Goal: Task Accomplishment & Management: Manage account settings

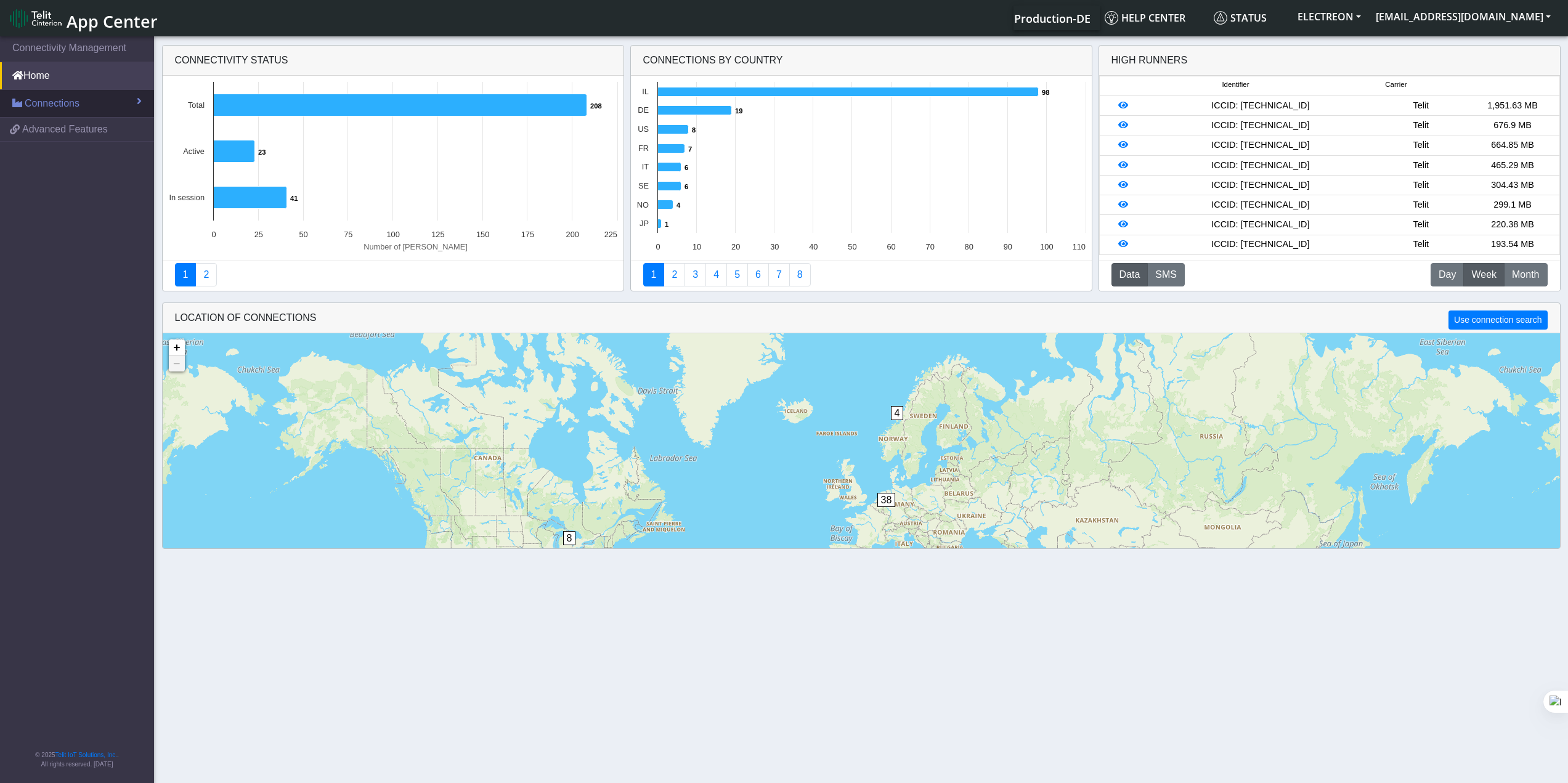
click at [59, 106] on span "Connections" at bounding box center [52, 103] width 55 height 15
click at [67, 133] on link "List" at bounding box center [77, 130] width 154 height 26
click at [48, 132] on link "List" at bounding box center [77, 130] width 154 height 26
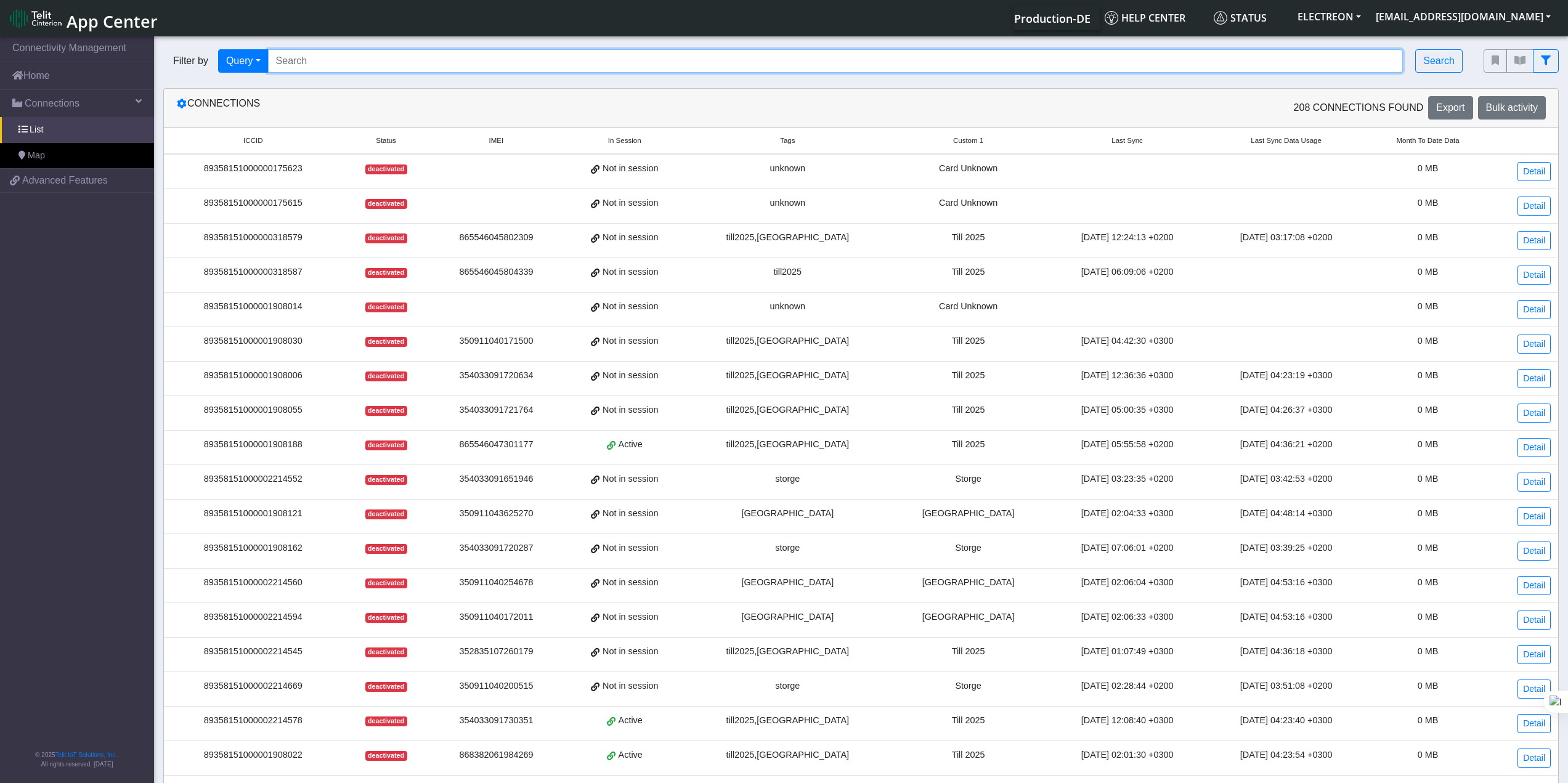
click at [1183, 62] on input "Search..." at bounding box center [836, 61] width 1136 height 23
paste input "151000001908022"
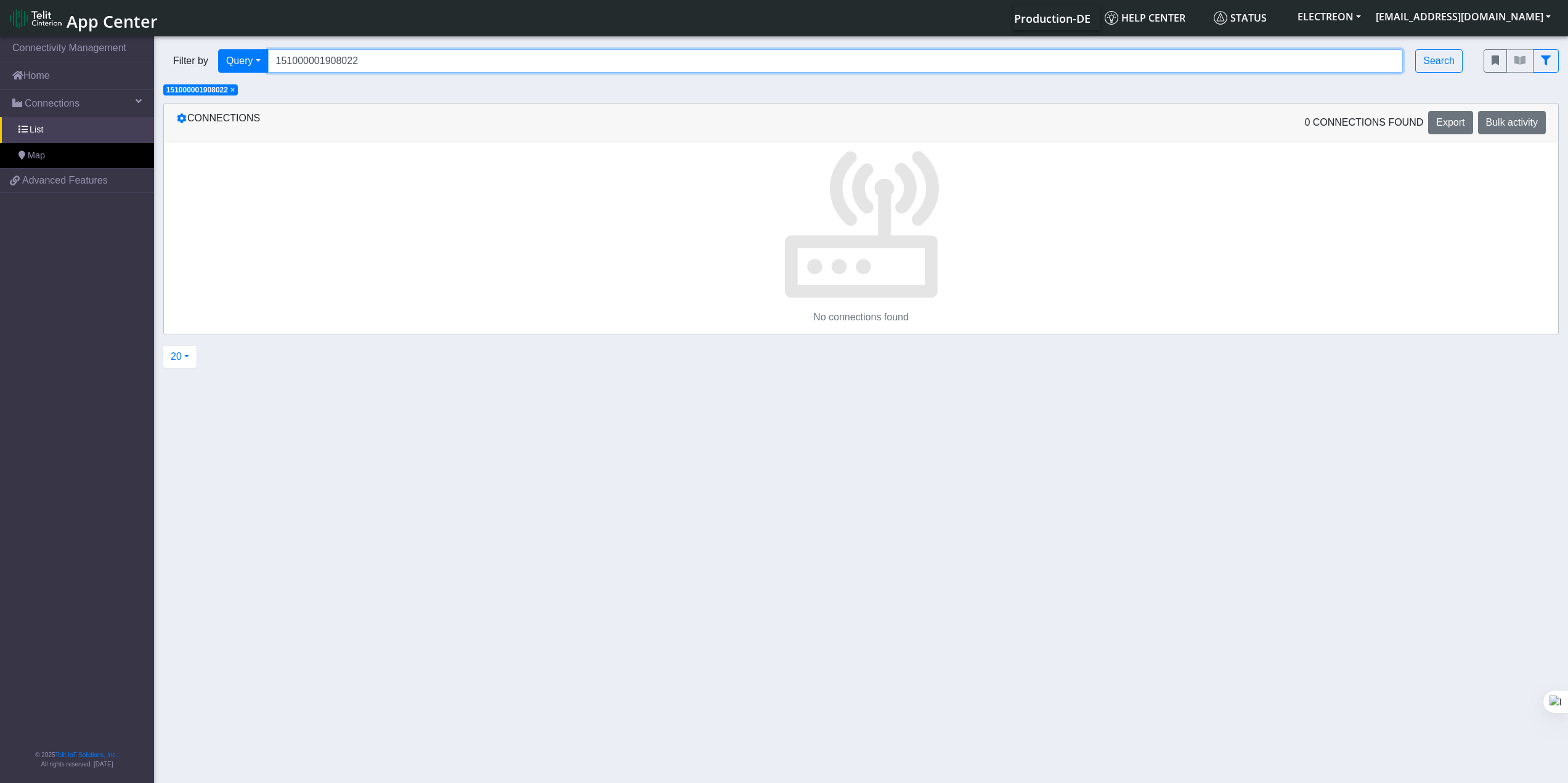
drag, startPoint x: 406, startPoint y: 50, endPoint x: 333, endPoint y: 64, distance: 74.3
click at [354, 57] on input "151000001908022" at bounding box center [836, 61] width 1136 height 23
click at [333, 64] on input "151000001908022" at bounding box center [836, 61] width 1136 height 23
click at [374, 68] on input "151000001908022" at bounding box center [836, 61] width 1136 height 23
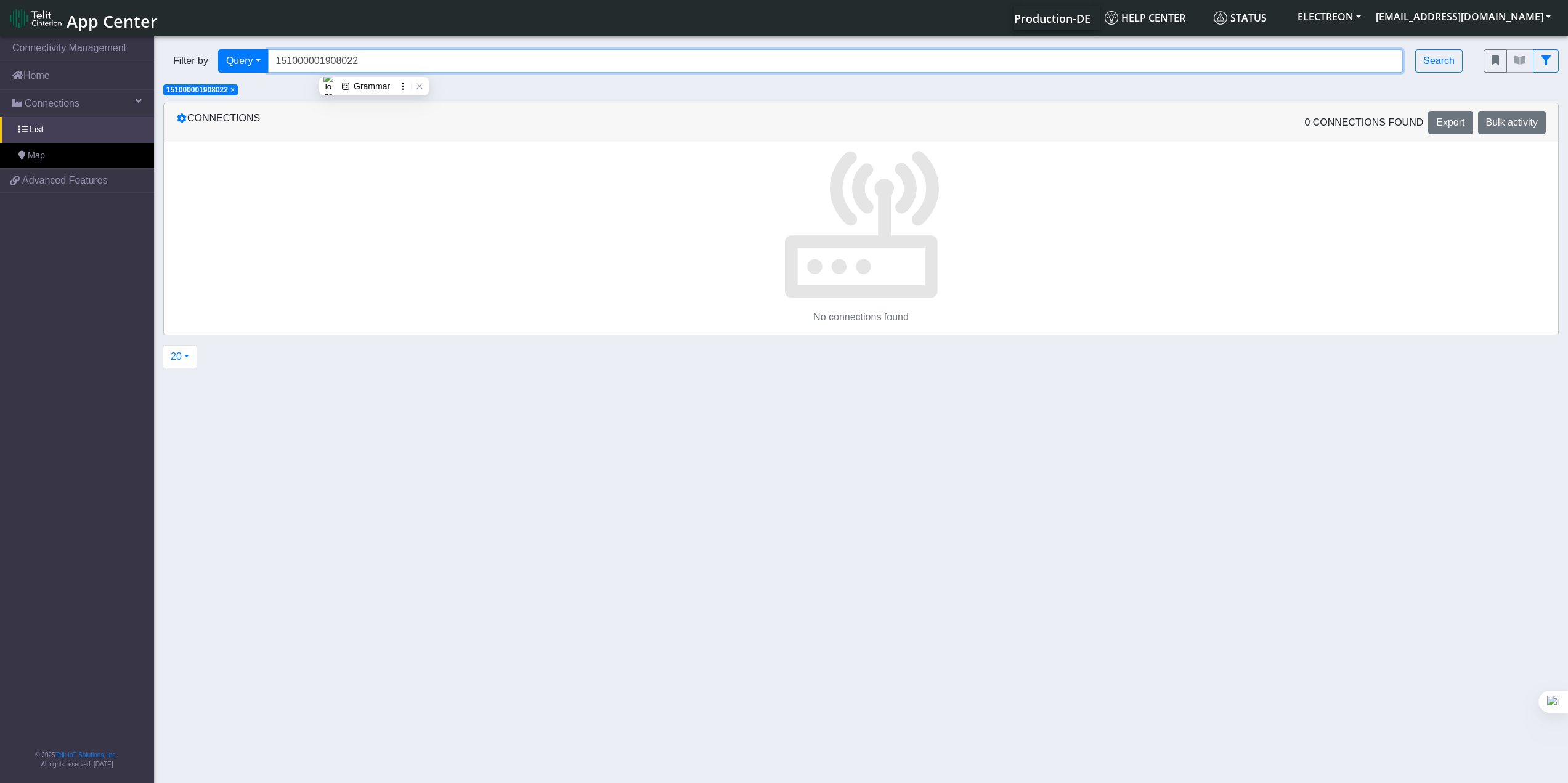
click at [374, 68] on input "151000001908022" at bounding box center [836, 61] width 1136 height 23
paste input "89358"
type input "89358151000001908022"
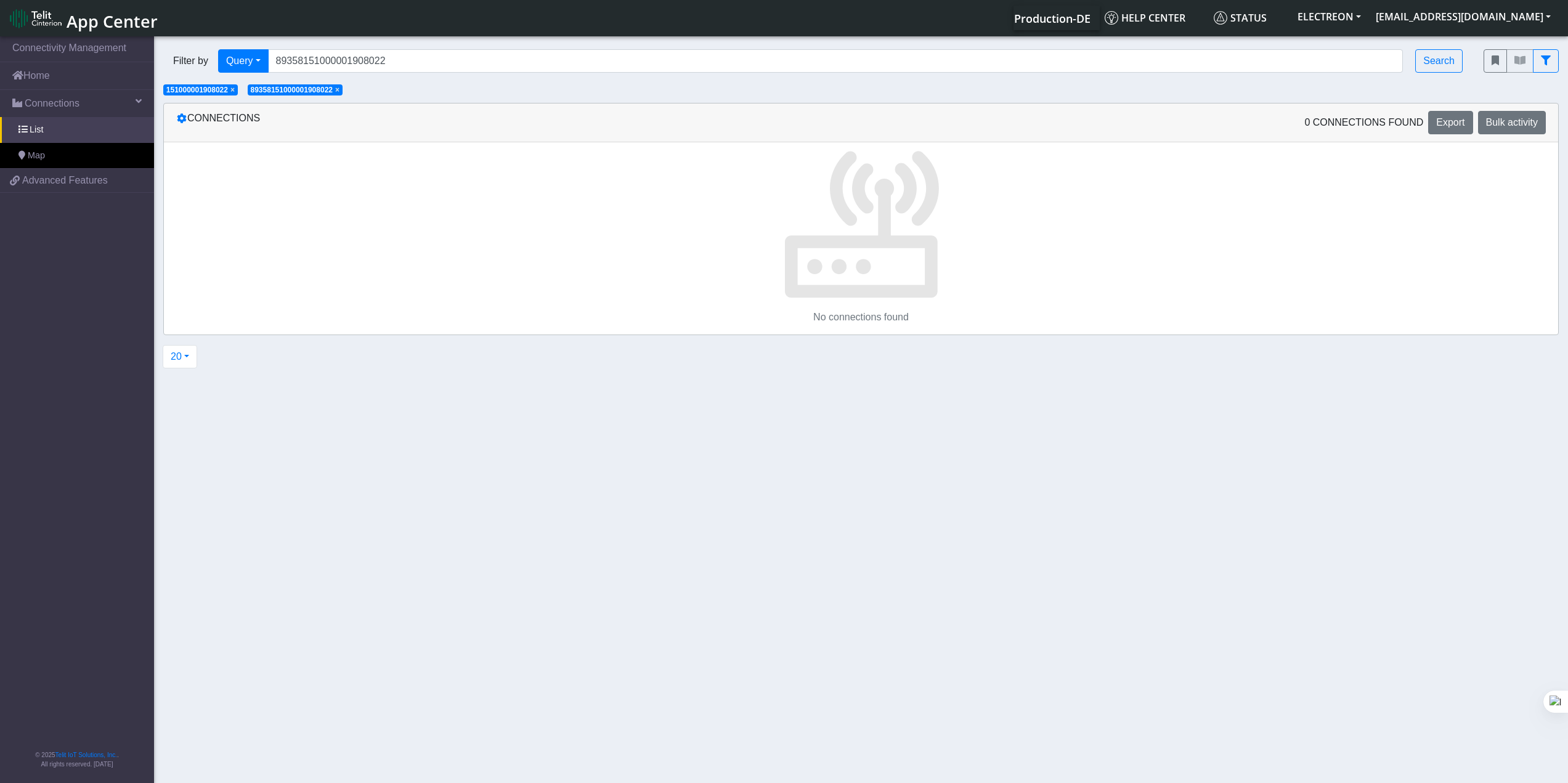
click at [235, 89] on span "×" at bounding box center [232, 90] width 4 height 9
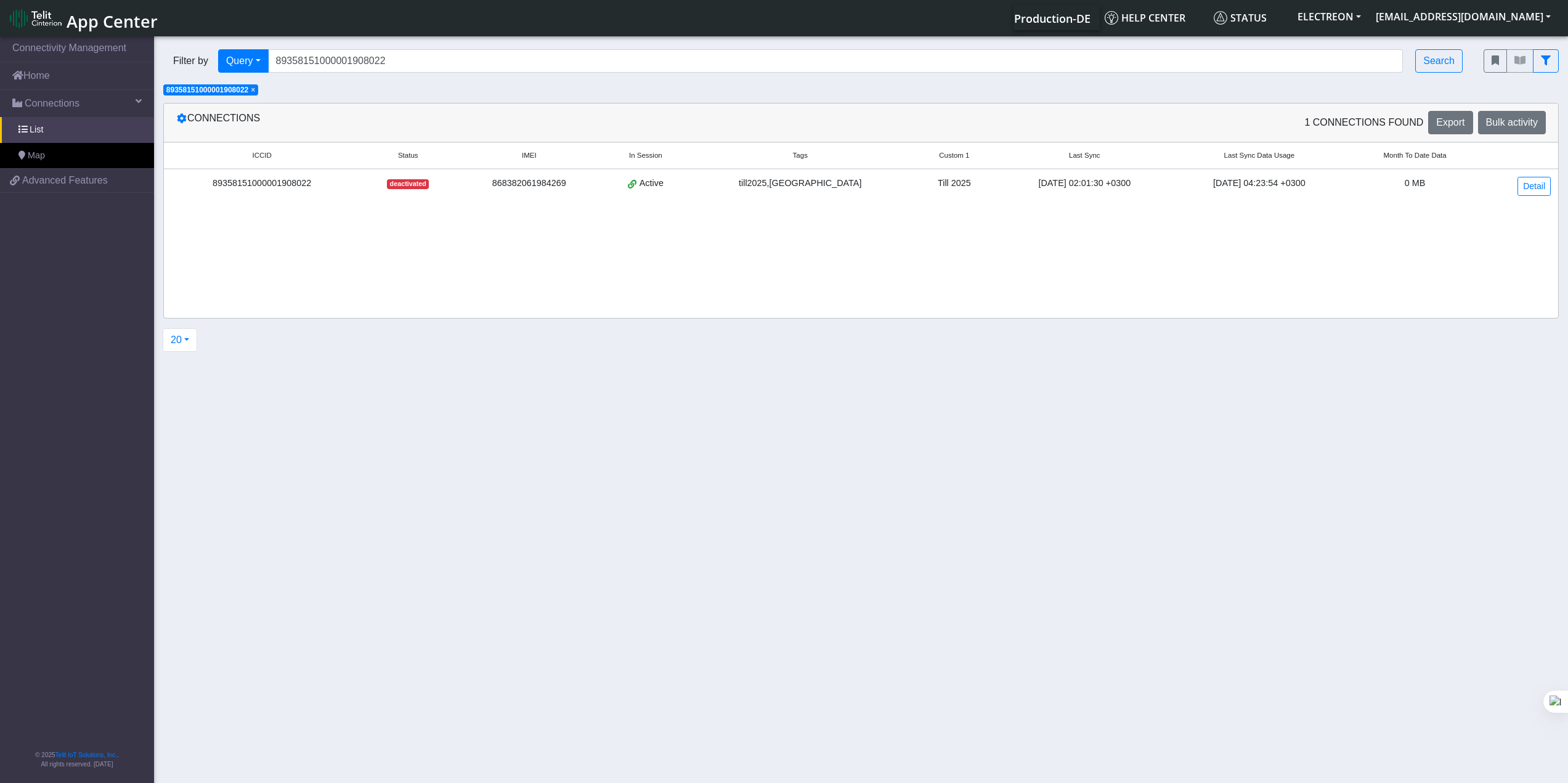
click at [919, 183] on div "Till 2025" at bounding box center [954, 183] width 71 height 14
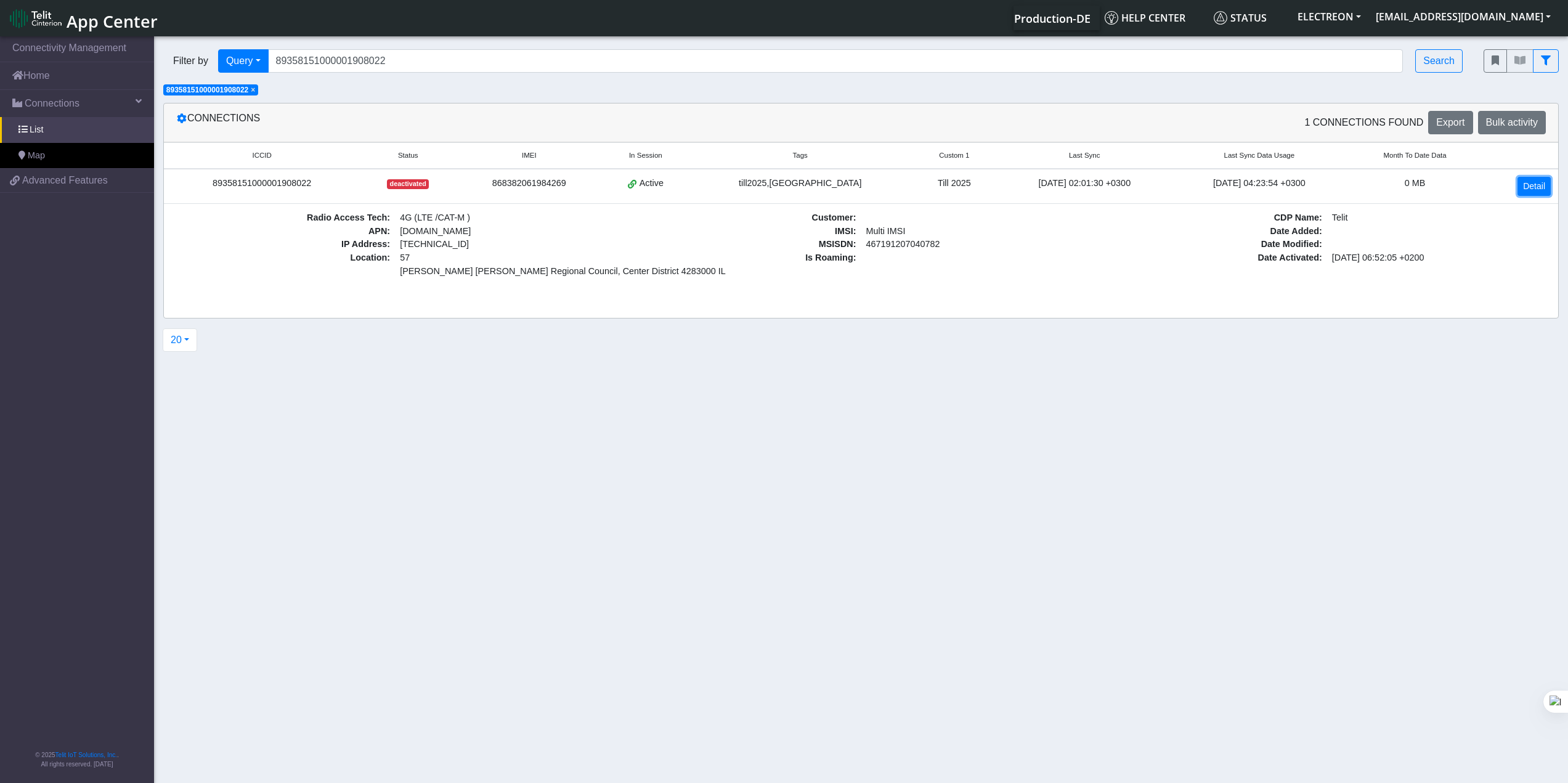
click at [1183, 185] on link "Detail" at bounding box center [1534, 186] width 33 height 20
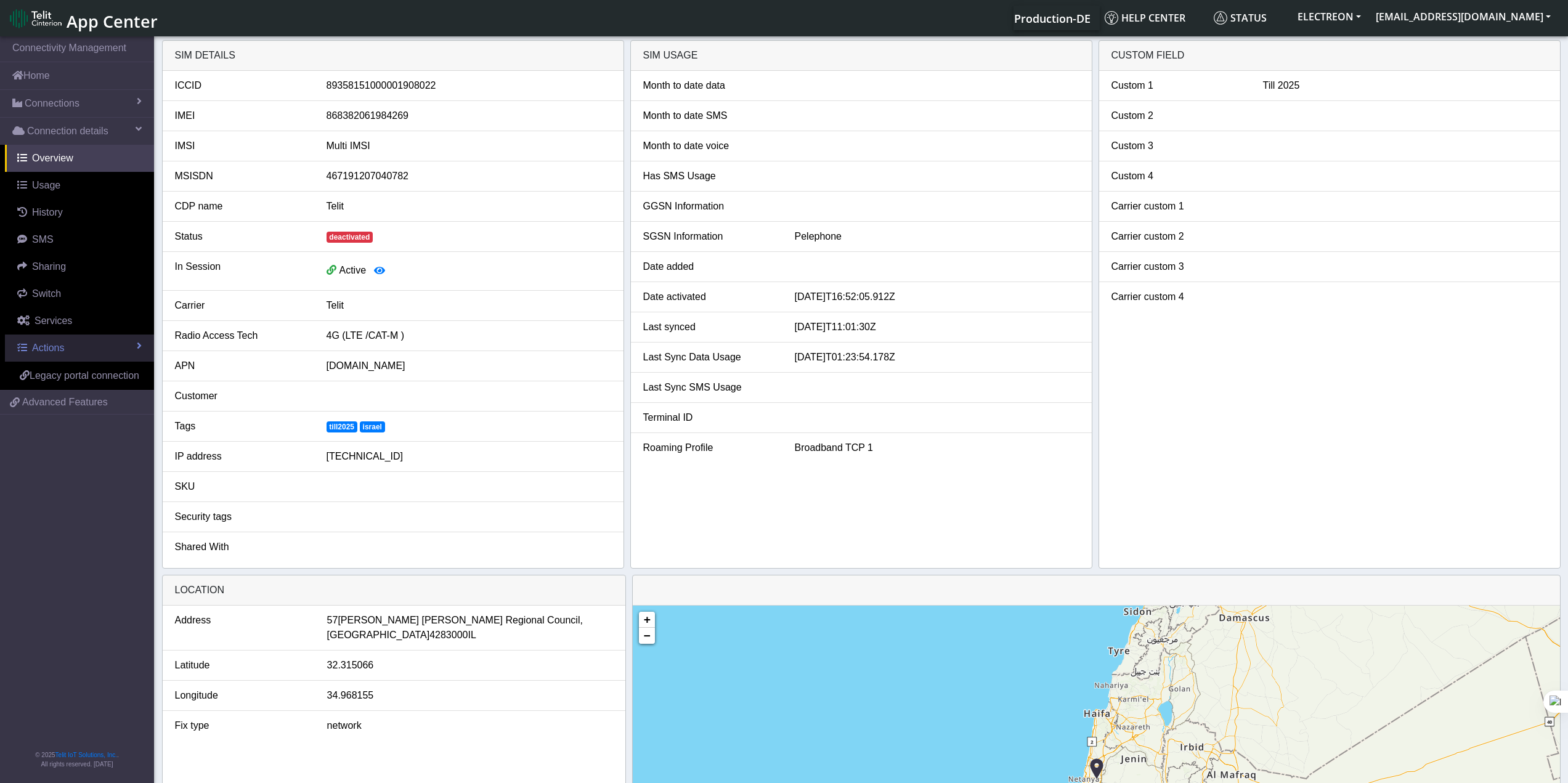
click at [108, 354] on link "Actions" at bounding box center [79, 348] width 149 height 27
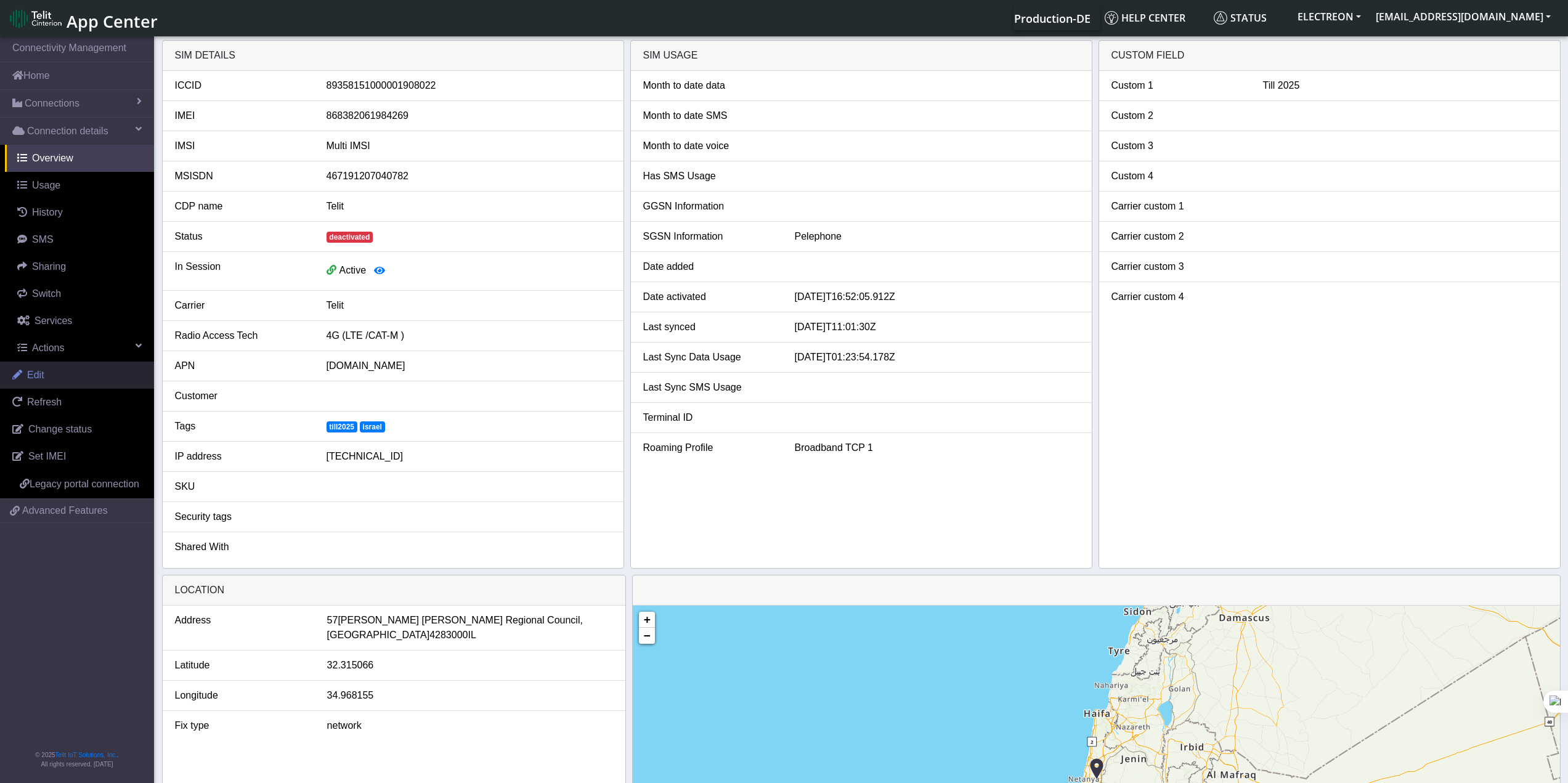
click at [84, 375] on link "Edit" at bounding box center [77, 375] width 154 height 27
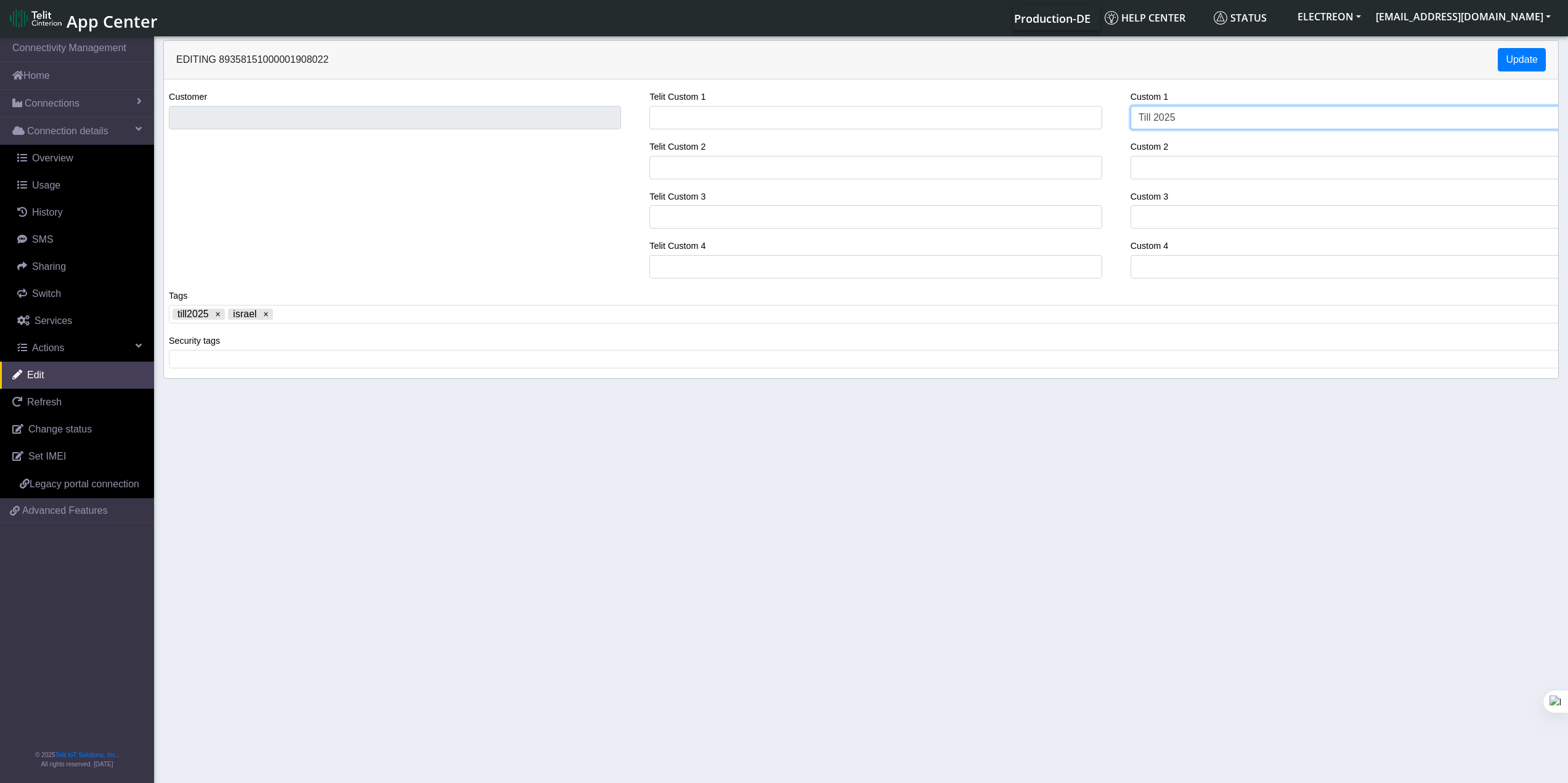
drag, startPoint x: 1193, startPoint y: 113, endPoint x: 1047, endPoint y: 122, distance: 146.3
click at [1047, 122] on div "Customer Telit Custom 1 Telit Custom 2 Telit Custom 3 Telit Custom 4 Custom 1 T…" at bounding box center [861, 189] width 1413 height 199
type input "Sאםרעק"
type input "vujze g'h"
type input "החזר ע"[PERSON_NAME] ב למחסן"
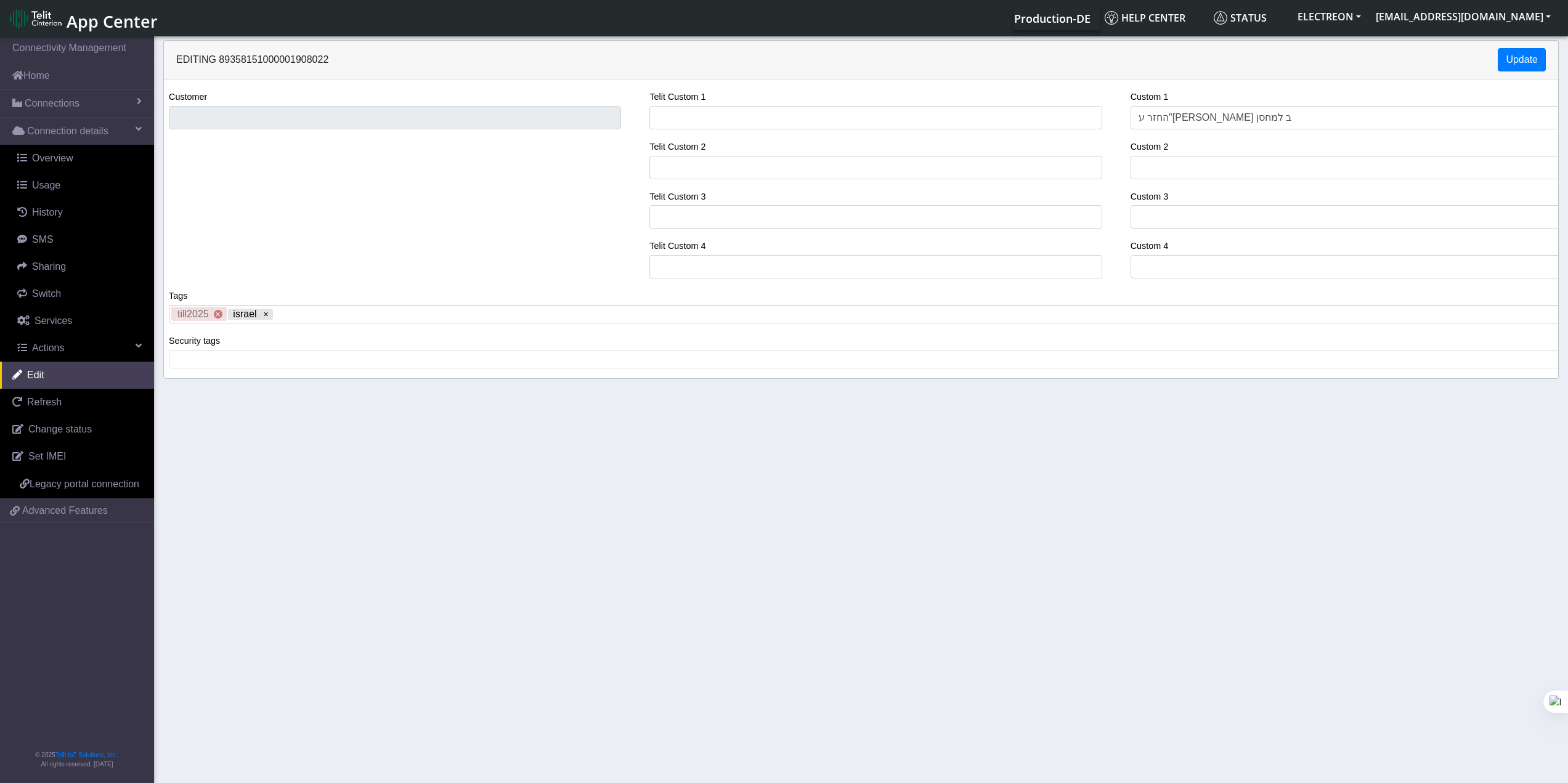
click at [216, 313] on x "remove tag" at bounding box center [217, 314] width 9 height 9
click at [216, 313] on tag "israel" at bounding box center [195, 314] width 45 height 11
click at [210, 319] on x "remove tag" at bounding box center [210, 314] width 9 height 9
click at [220, 318] on span at bounding box center [866, 314] width 1387 height 11
copy span "storge"
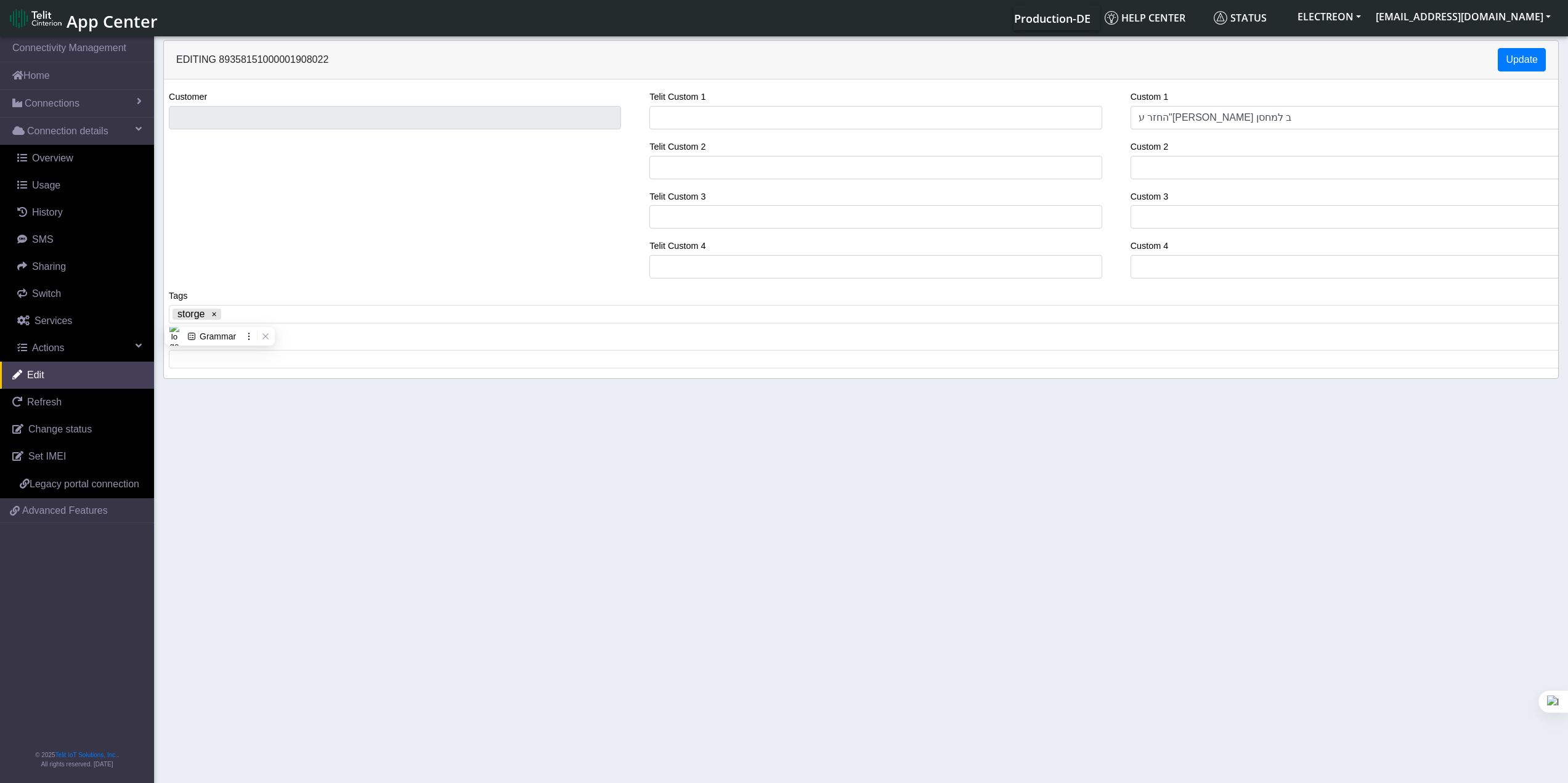
click at [310, 450] on section "Connectivity Management Home Connections List Map Connection details Overview U…" at bounding box center [784, 411] width 1568 height 754
click at [1183, 49] on button "Update" at bounding box center [1521, 59] width 48 height 23
click at [74, 371] on link "Edit" at bounding box center [77, 375] width 154 height 27
click at [69, 108] on span "Connections" at bounding box center [52, 103] width 55 height 15
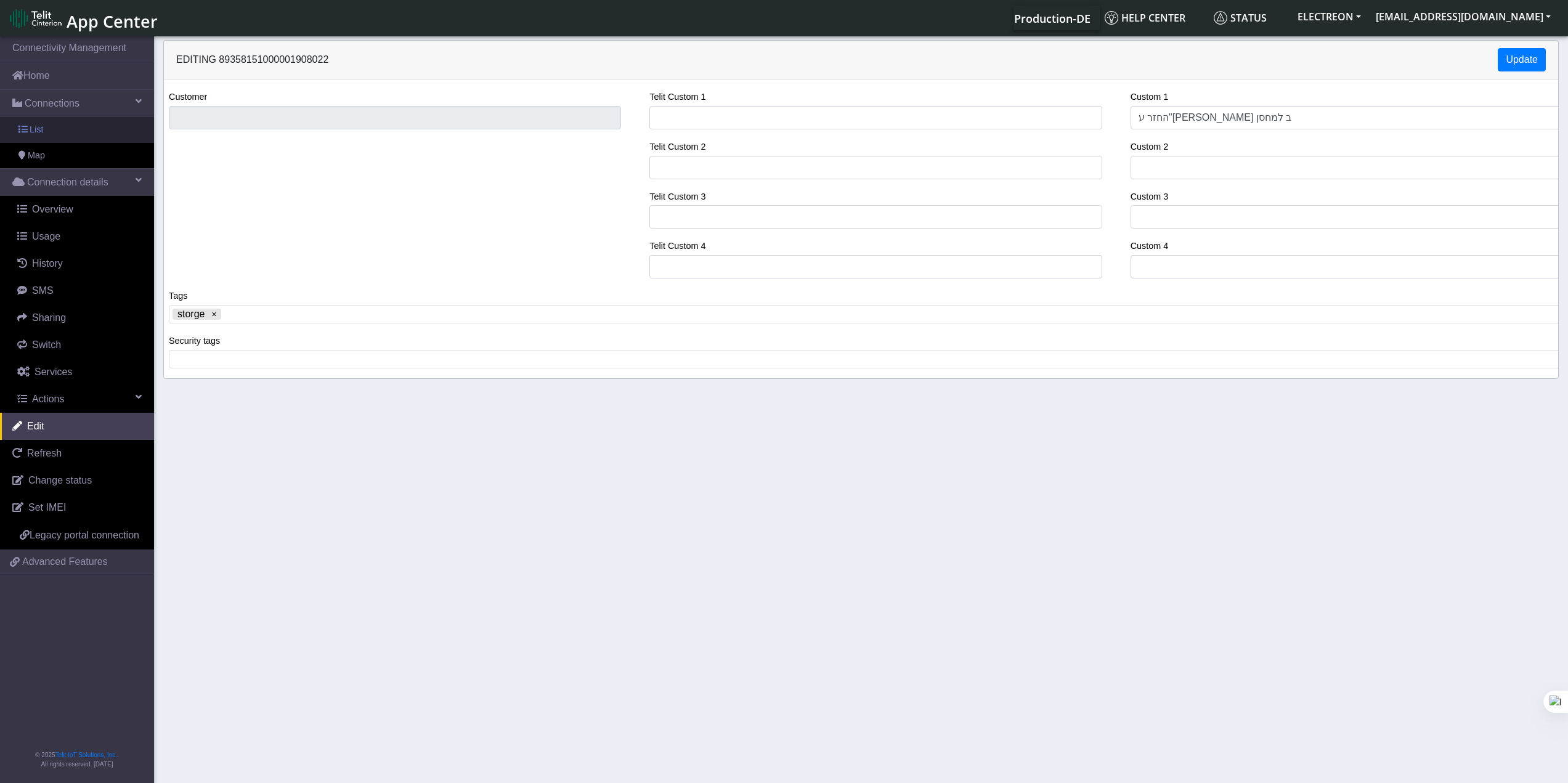
click at [75, 137] on link "List" at bounding box center [77, 130] width 154 height 26
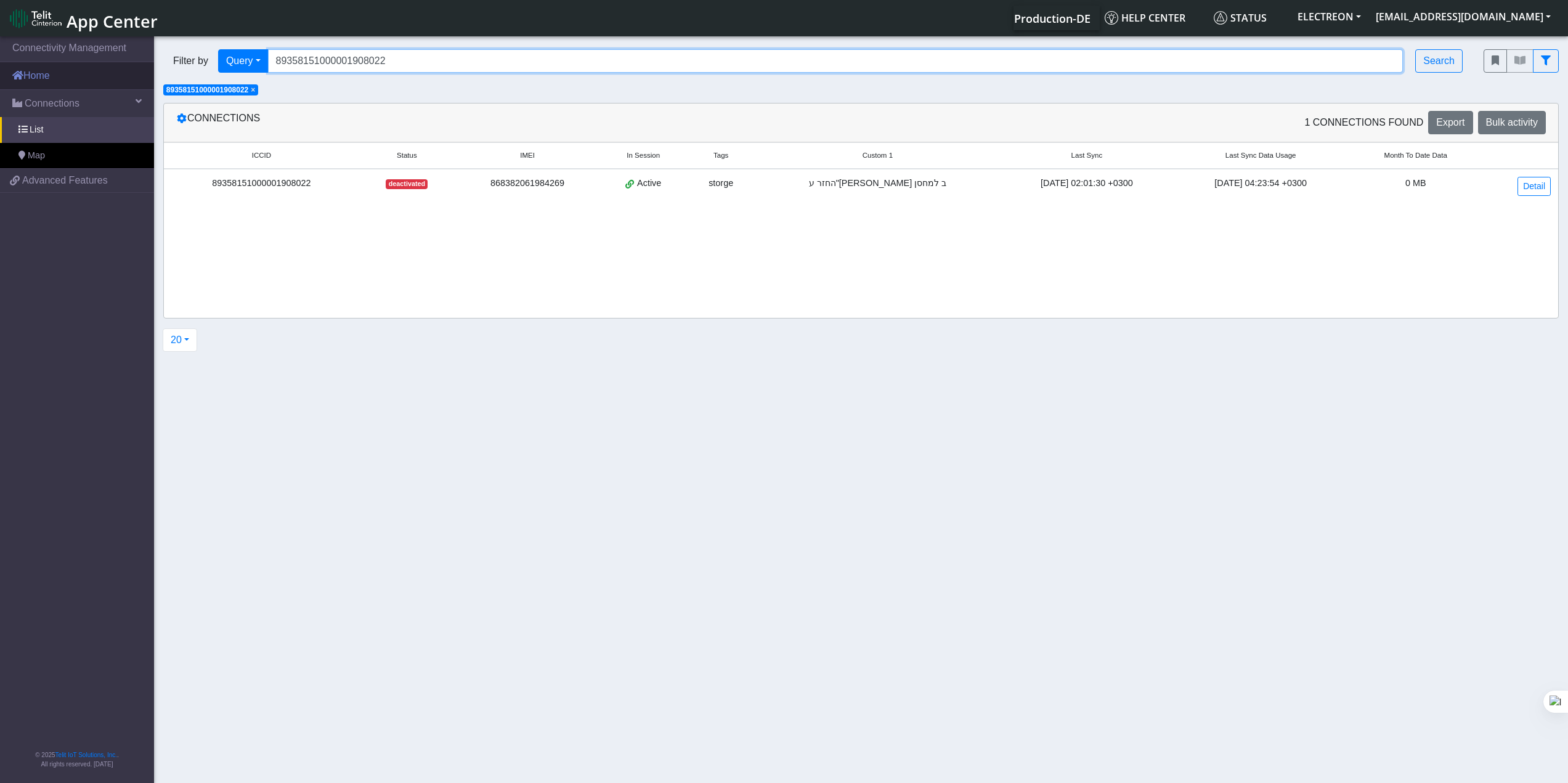
drag, startPoint x: 371, startPoint y: 71, endPoint x: 138, endPoint y: 71, distance: 233.0
click at [138, 71] on section "Connectivity Management Home Connections List Map cdfcae7ff7a7174bdcac1a4197db0…" at bounding box center [784, 411] width 1568 height 754
paste input "221460"
type input "89358151000002214602"
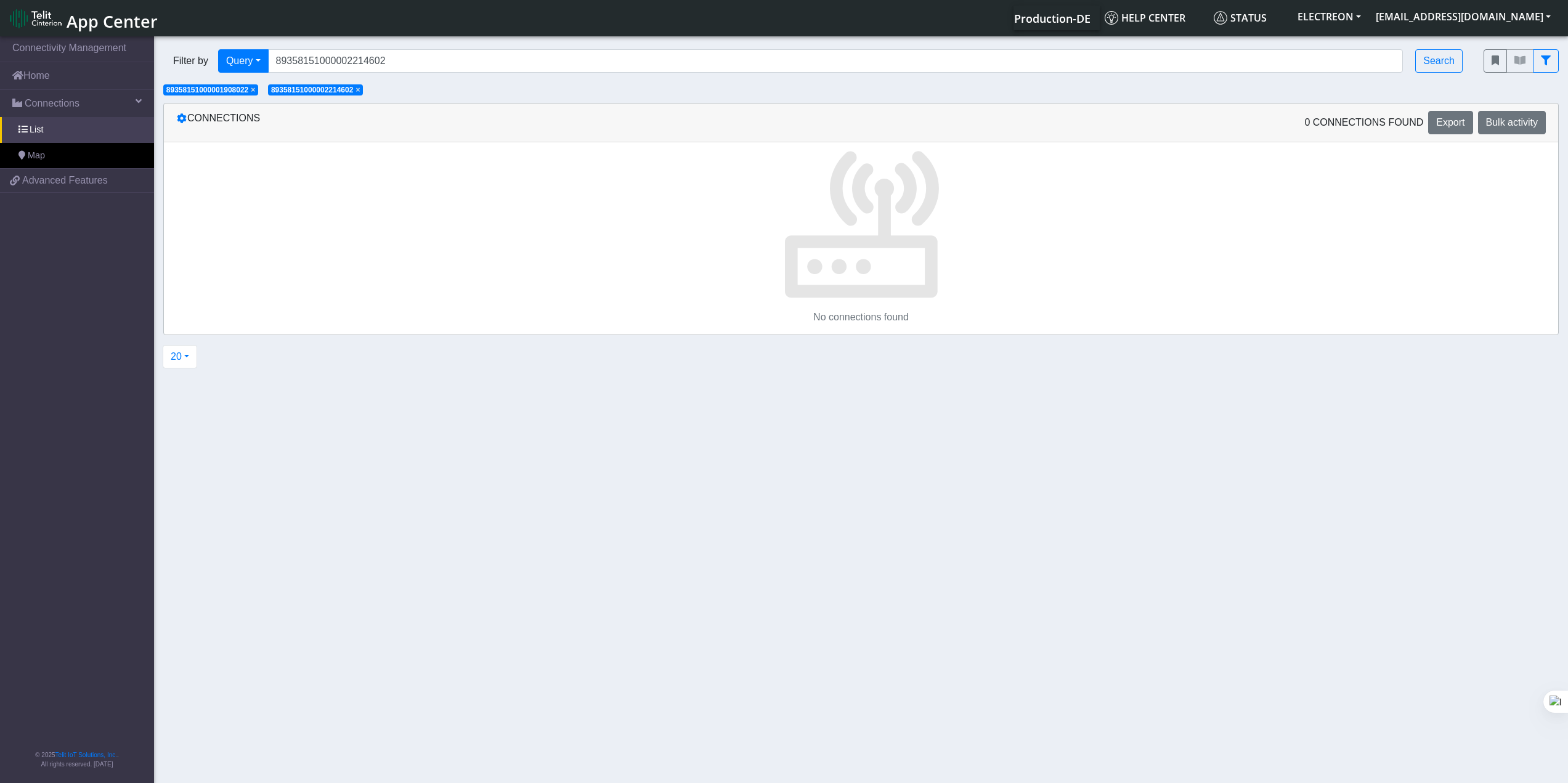
click at [258, 90] on span "× 89358151000001908022" at bounding box center [210, 90] width 95 height 11
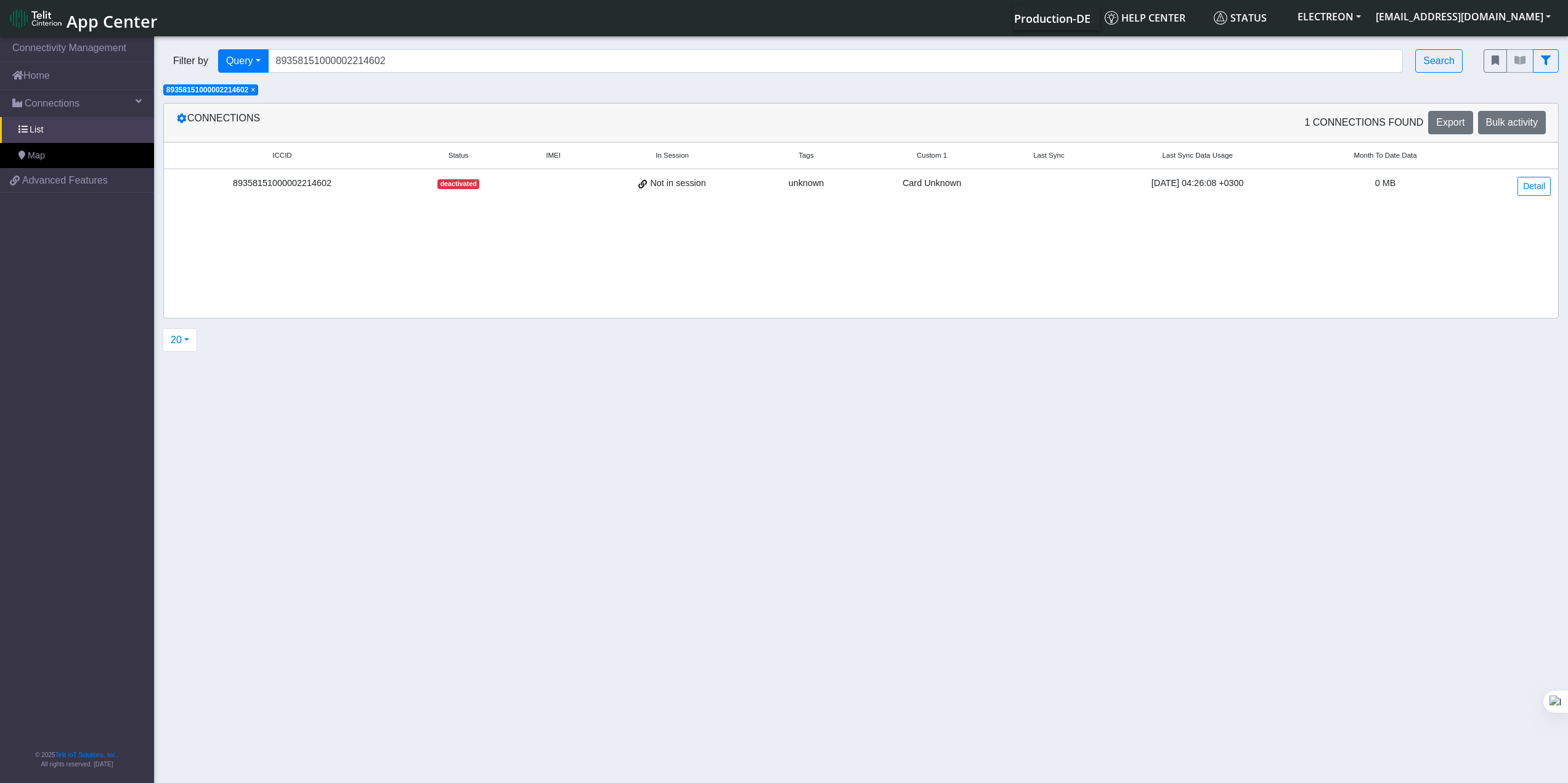
click at [281, 187] on div "89358151000002214602" at bounding box center [282, 183] width 221 height 14
click at [1183, 183] on td "Detail" at bounding box center [1512, 186] width 91 height 35
click at [1183, 181] on link "Detail" at bounding box center [1534, 186] width 33 height 20
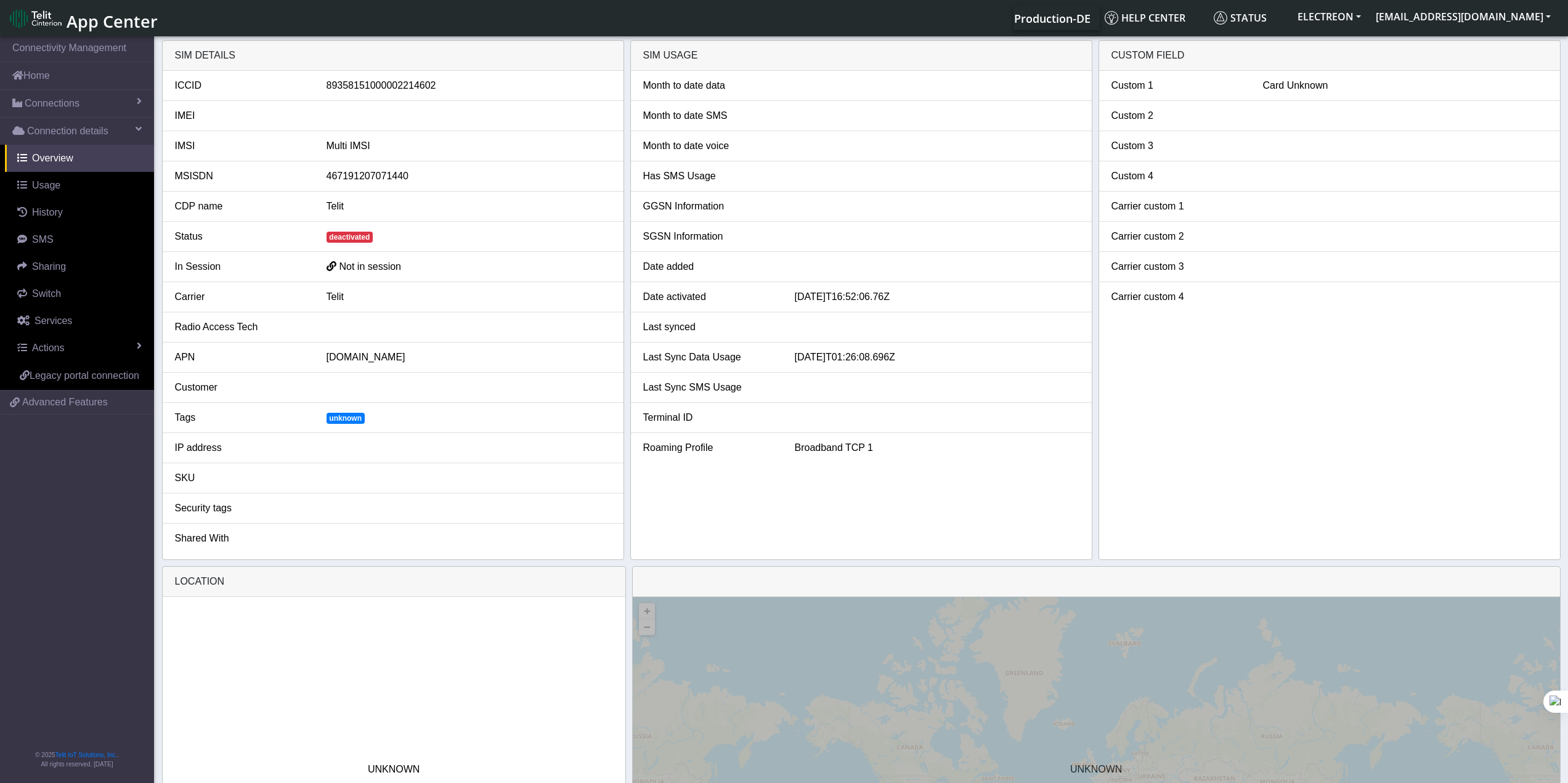
click at [1183, 87] on div "Card Unknown" at bounding box center [1405, 85] width 303 height 15
click at [53, 350] on span "Actions" at bounding box center [48, 347] width 32 height 11
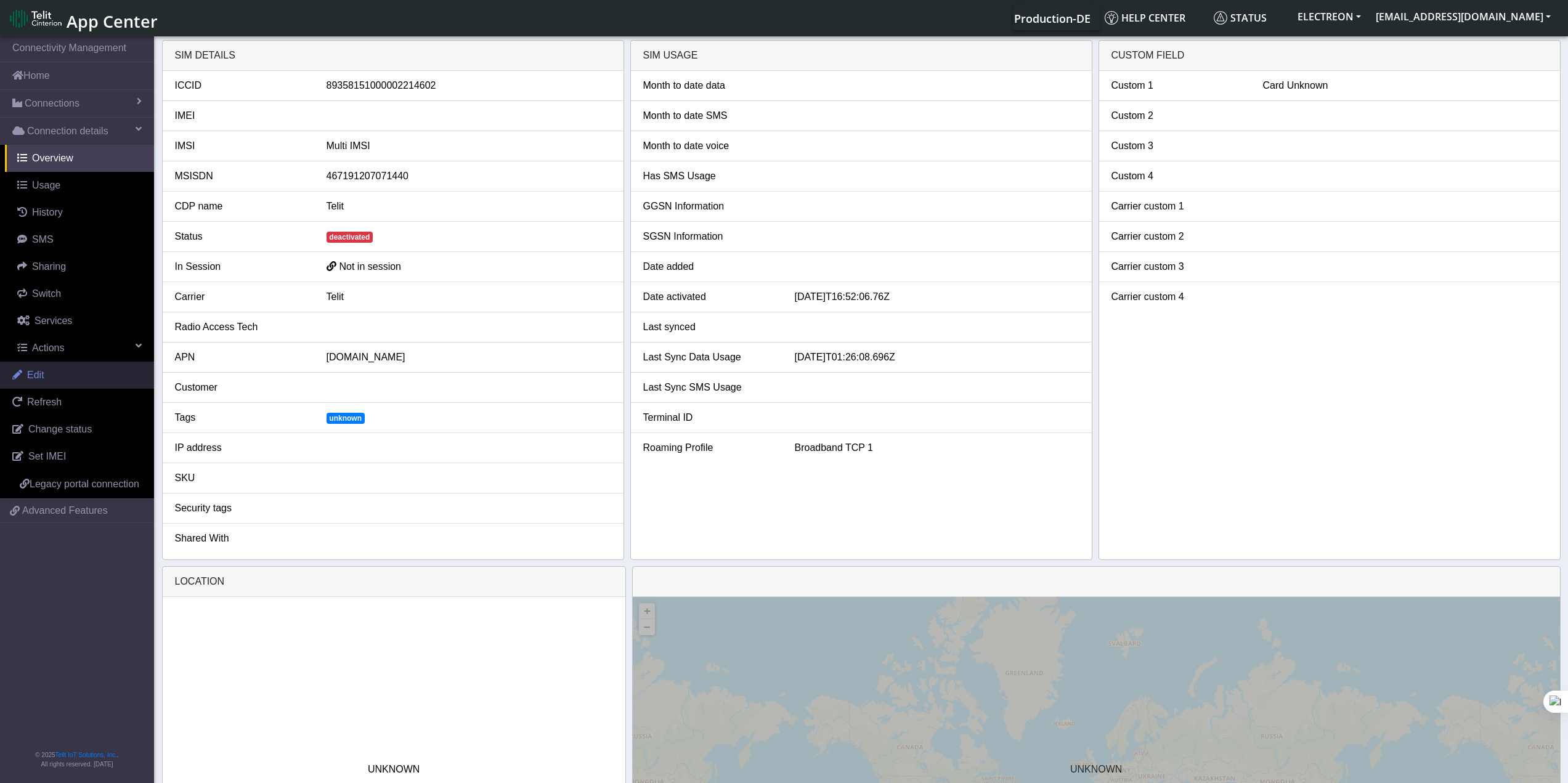
click at [45, 371] on link "Edit" at bounding box center [77, 375] width 154 height 27
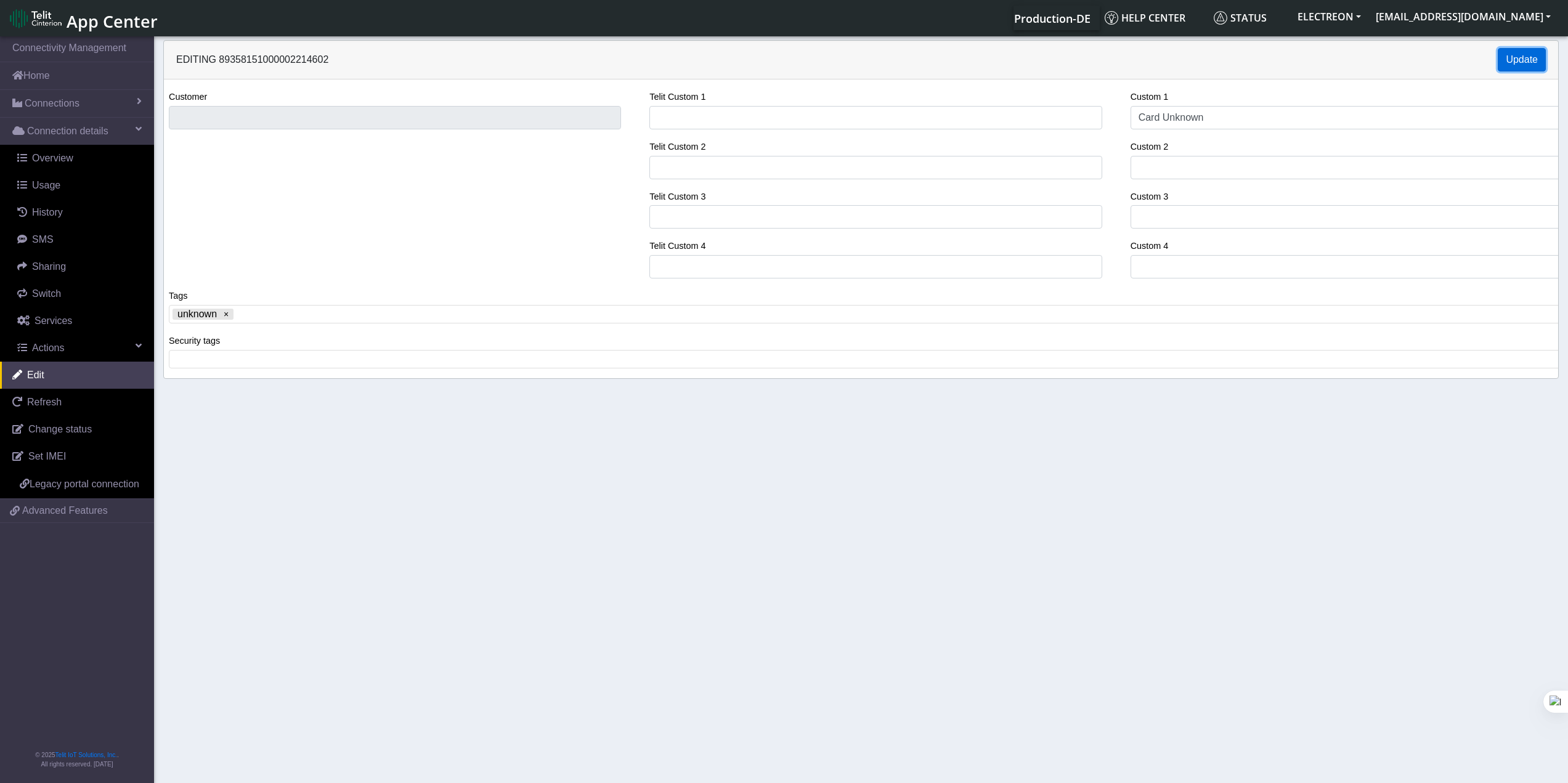
click at [1183, 63] on button "Update" at bounding box center [1521, 59] width 48 height 23
drag, startPoint x: 1280, startPoint y: 115, endPoint x: 759, endPoint y: 129, distance: 521.2
click at [759, 129] on div "Customer Telit Custom 1 Telit Custom 2 Telit Custom 3 Telit Custom 4 Custom 1 C…" at bounding box center [861, 189] width 1413 height 199
type input "הוחזר ע"י רוני .ב"
click at [223, 316] on x "remove tag" at bounding box center [225, 314] width 9 height 9
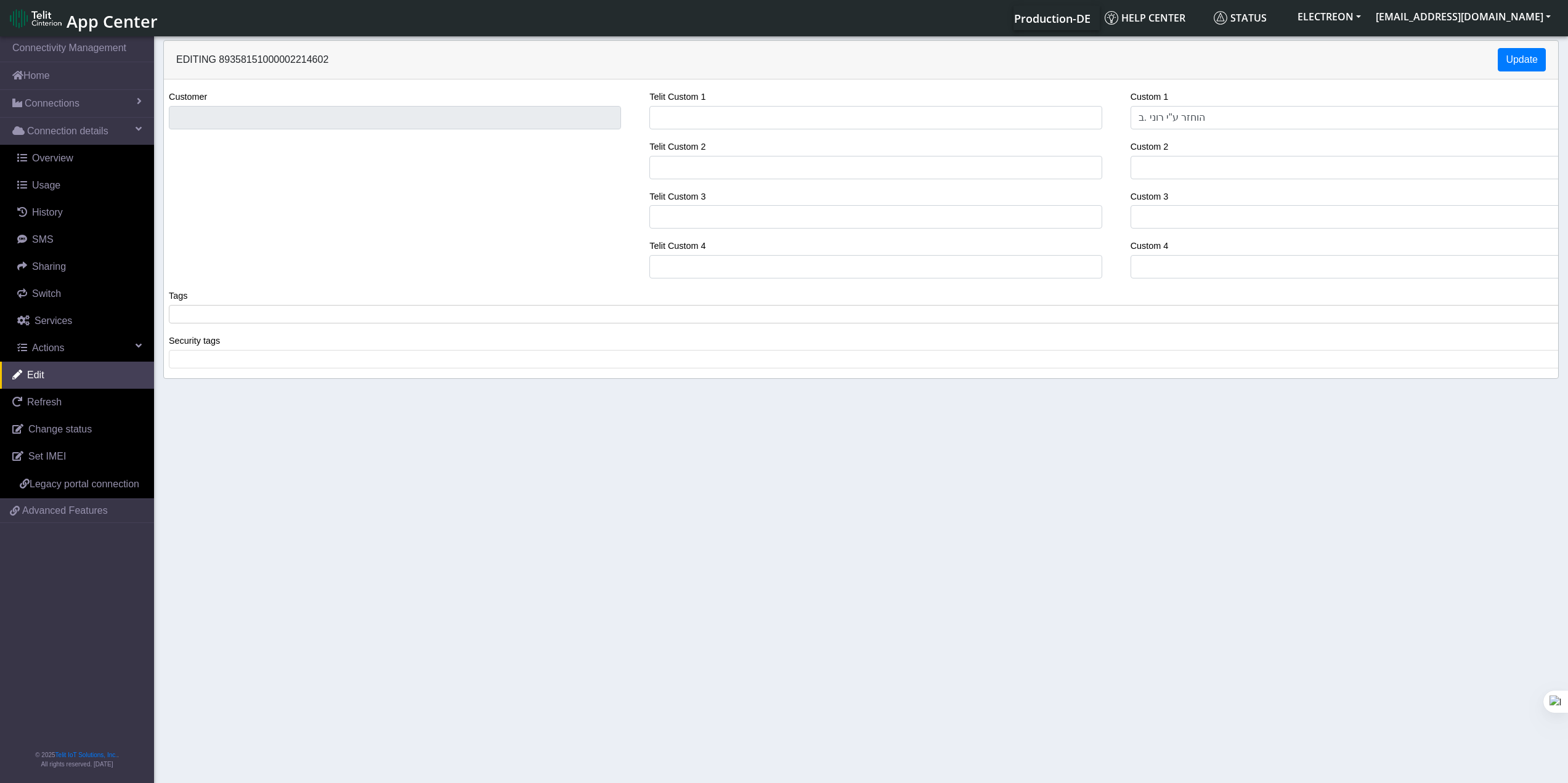
click at [224, 317] on span at bounding box center [866, 314] width 1387 height 11
drag, startPoint x: 507, startPoint y: 604, endPoint x: 515, endPoint y: 599, distance: 9.4
click at [507, 561] on section "Connectivity Management Home Connections List Map Connection details Overview U…" at bounding box center [784, 411] width 1568 height 754
click at [1183, 58] on button "Update" at bounding box center [1521, 59] width 48 height 23
click at [1183, 62] on button "Update" at bounding box center [1521, 59] width 48 height 23
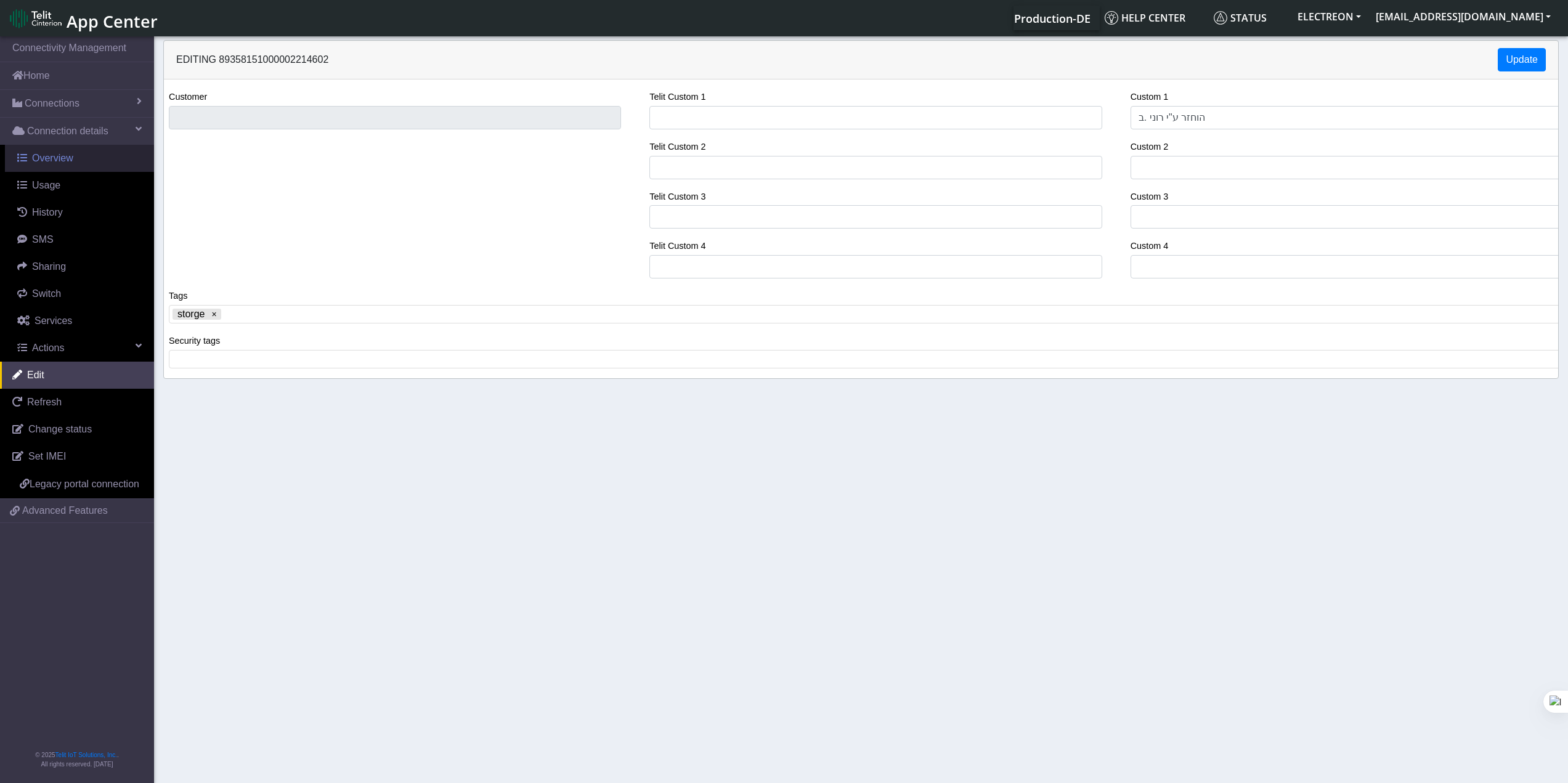
click at [70, 163] on span "Overview" at bounding box center [53, 158] width 41 height 11
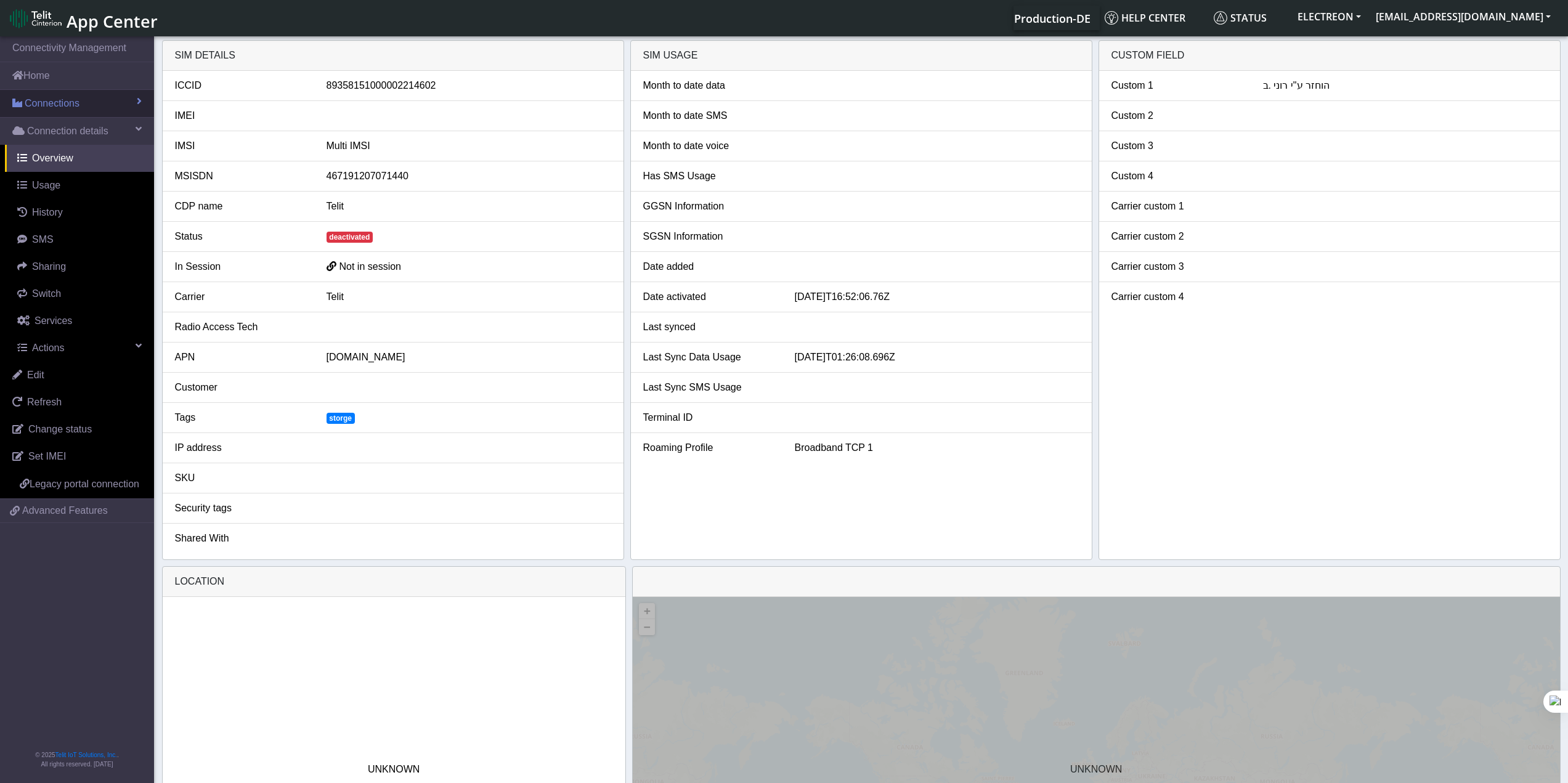
click at [74, 106] on span "Connections" at bounding box center [52, 103] width 55 height 15
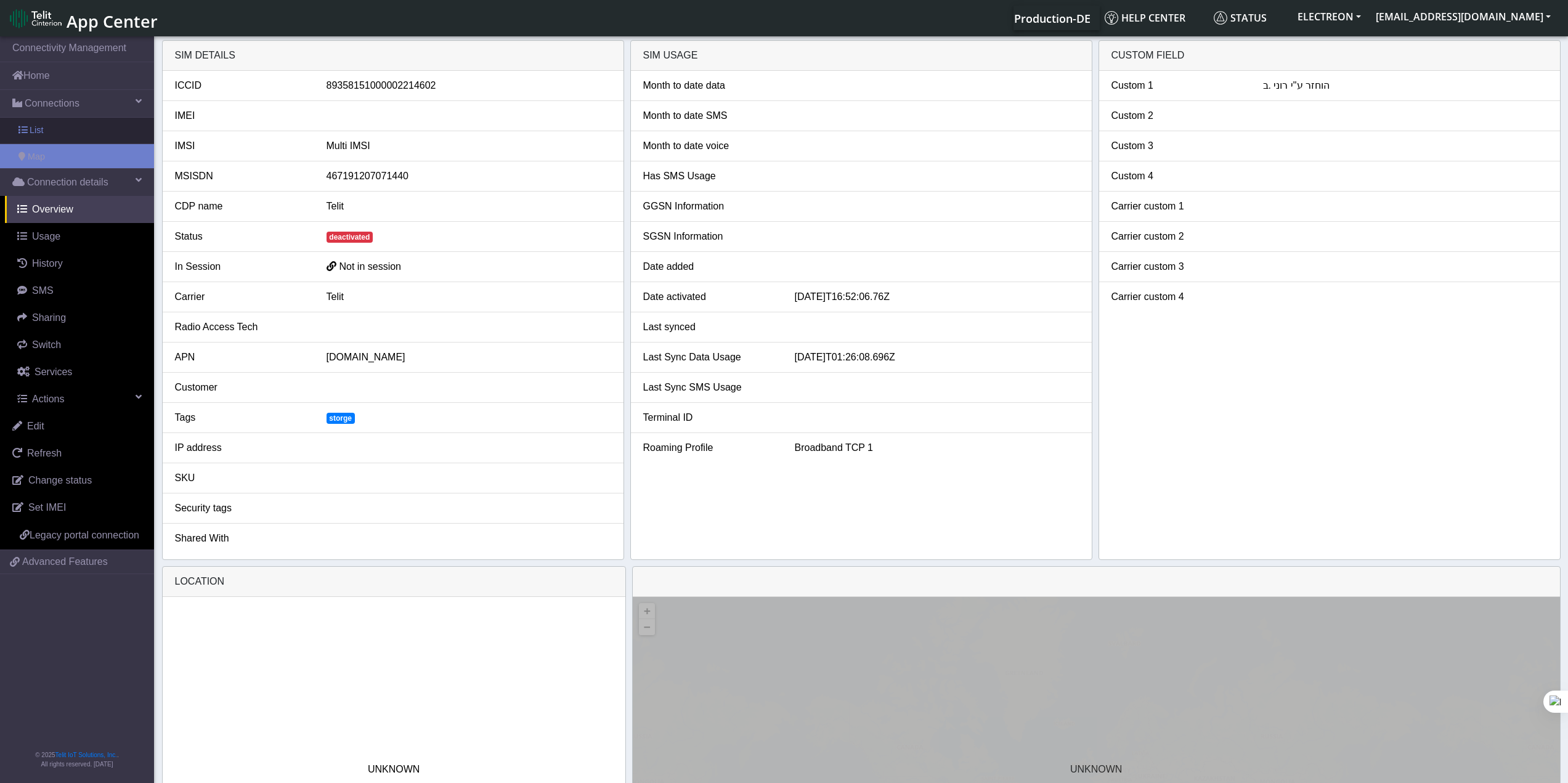
click at [86, 132] on link "List" at bounding box center [77, 131] width 154 height 26
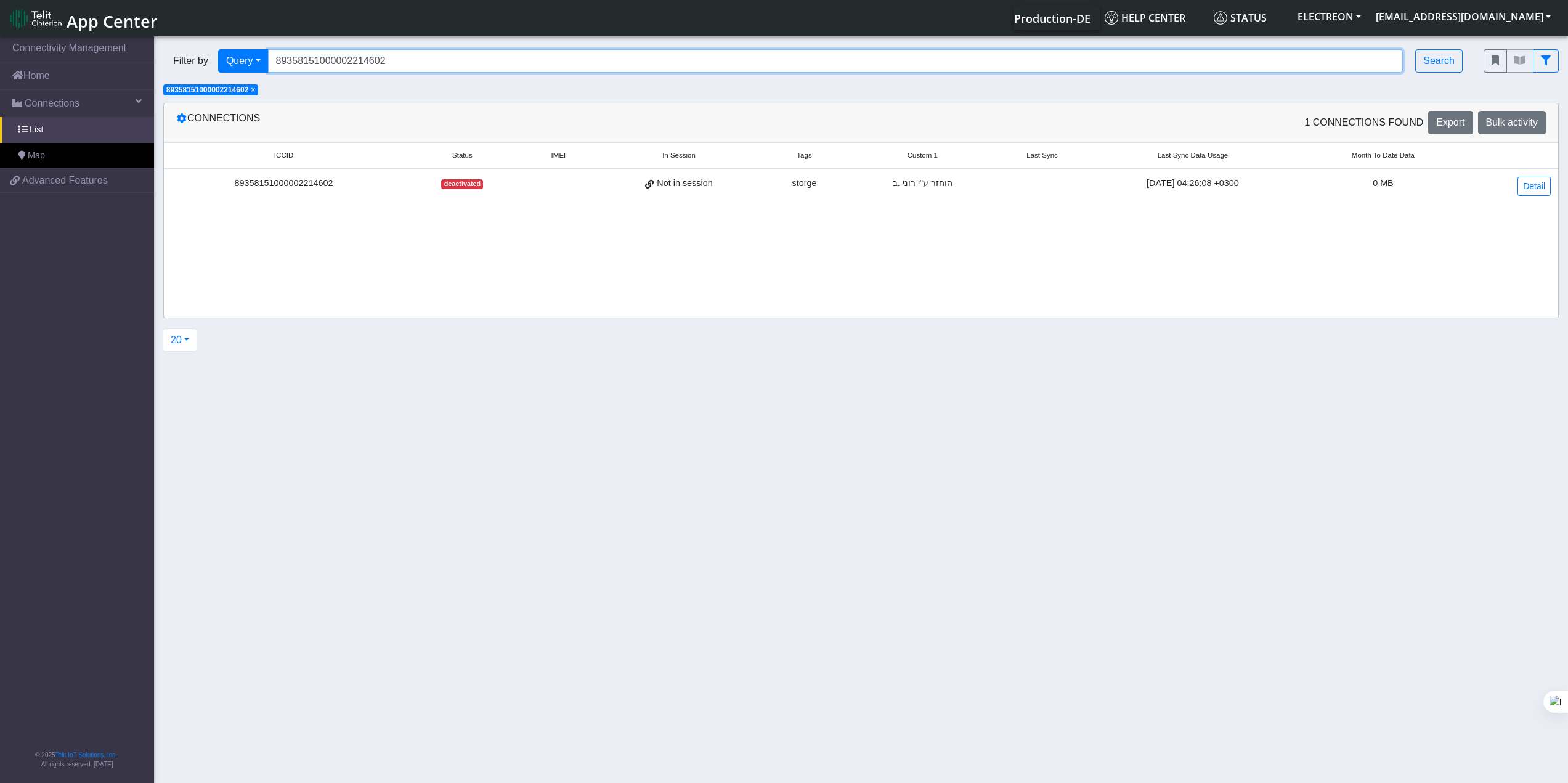
drag, startPoint x: 414, startPoint y: 62, endPoint x: 407, endPoint y: 62, distance: 7.0
click at [413, 62] on input "89358151000002214602" at bounding box center [836, 61] width 1136 height 23
paste input "9996813"
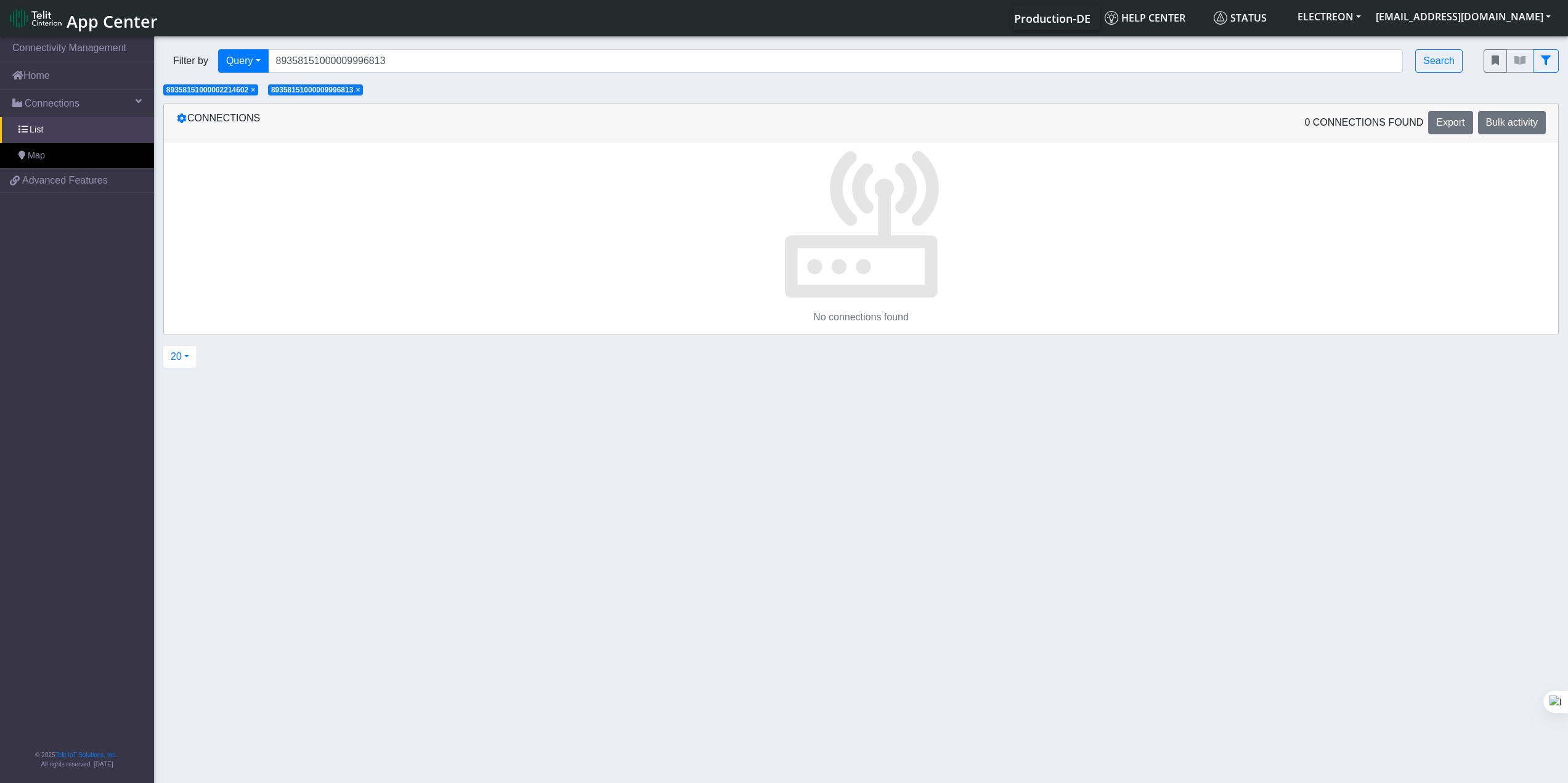
click at [258, 91] on span "× 89358151000002214602" at bounding box center [210, 90] width 95 height 11
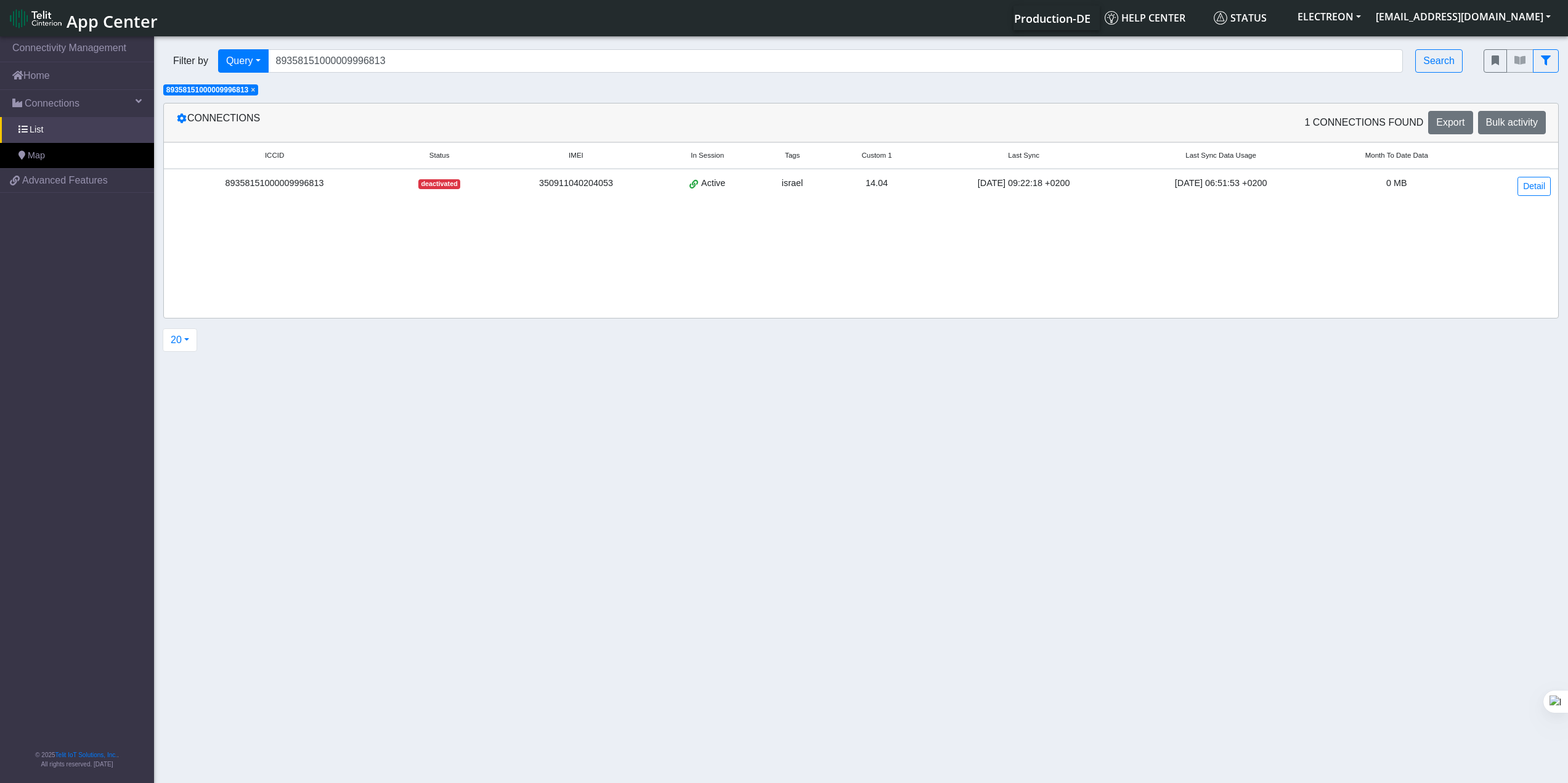
click at [255, 91] on span "×" at bounding box center [253, 90] width 4 height 9
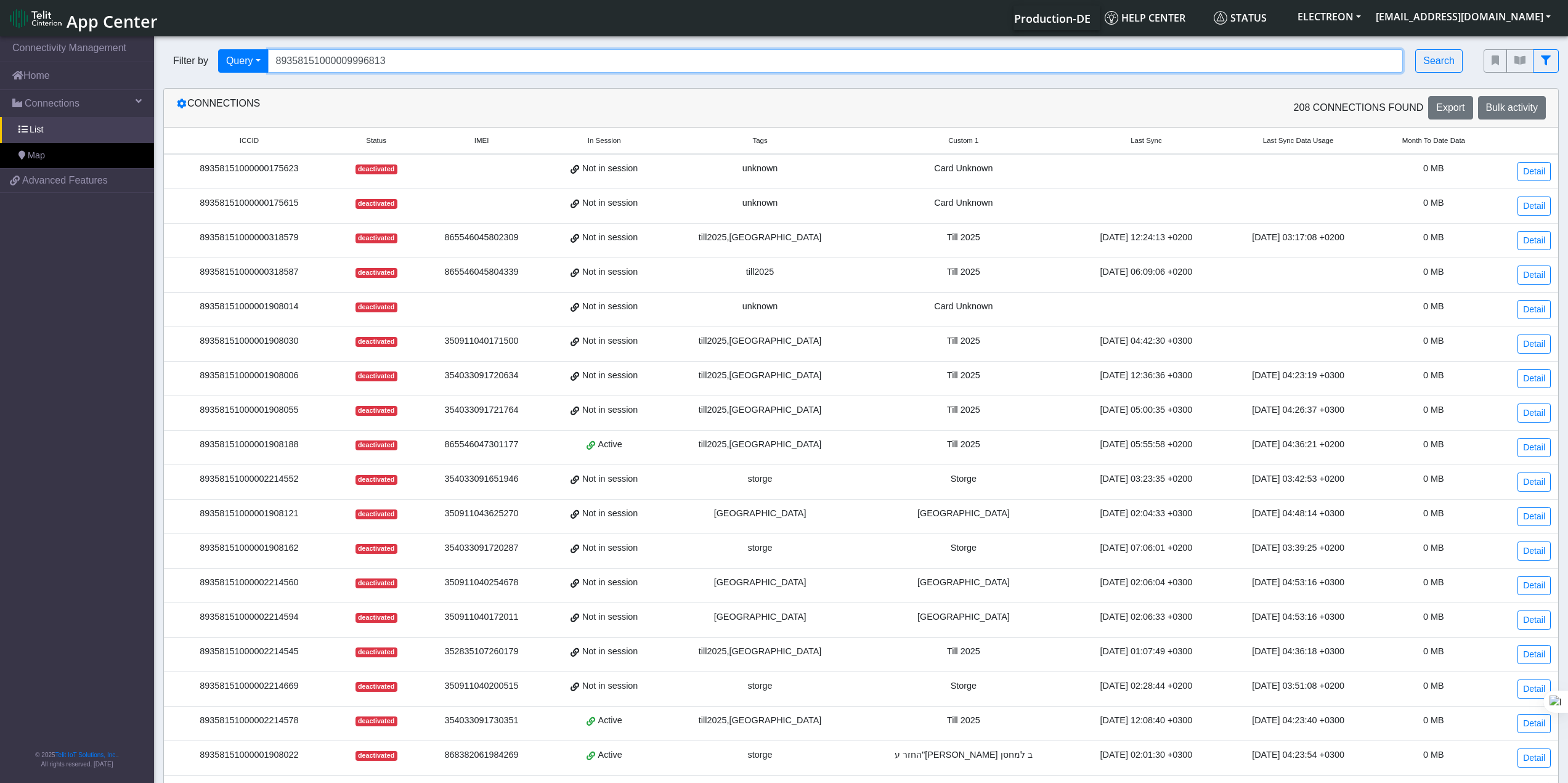
click at [337, 65] on input "89358151000009996813" at bounding box center [836, 61] width 1136 height 23
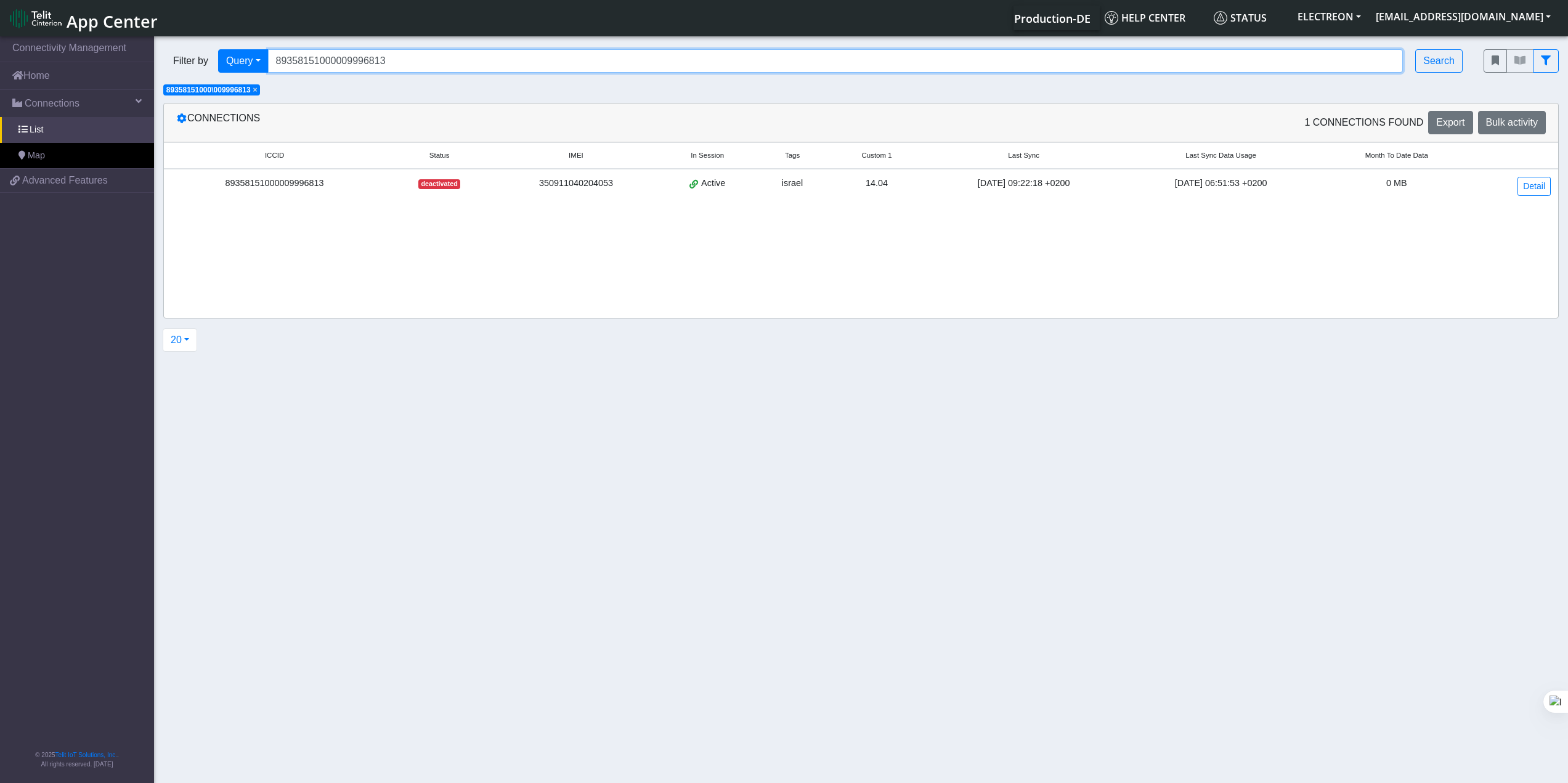
type input "89358151000009996813"
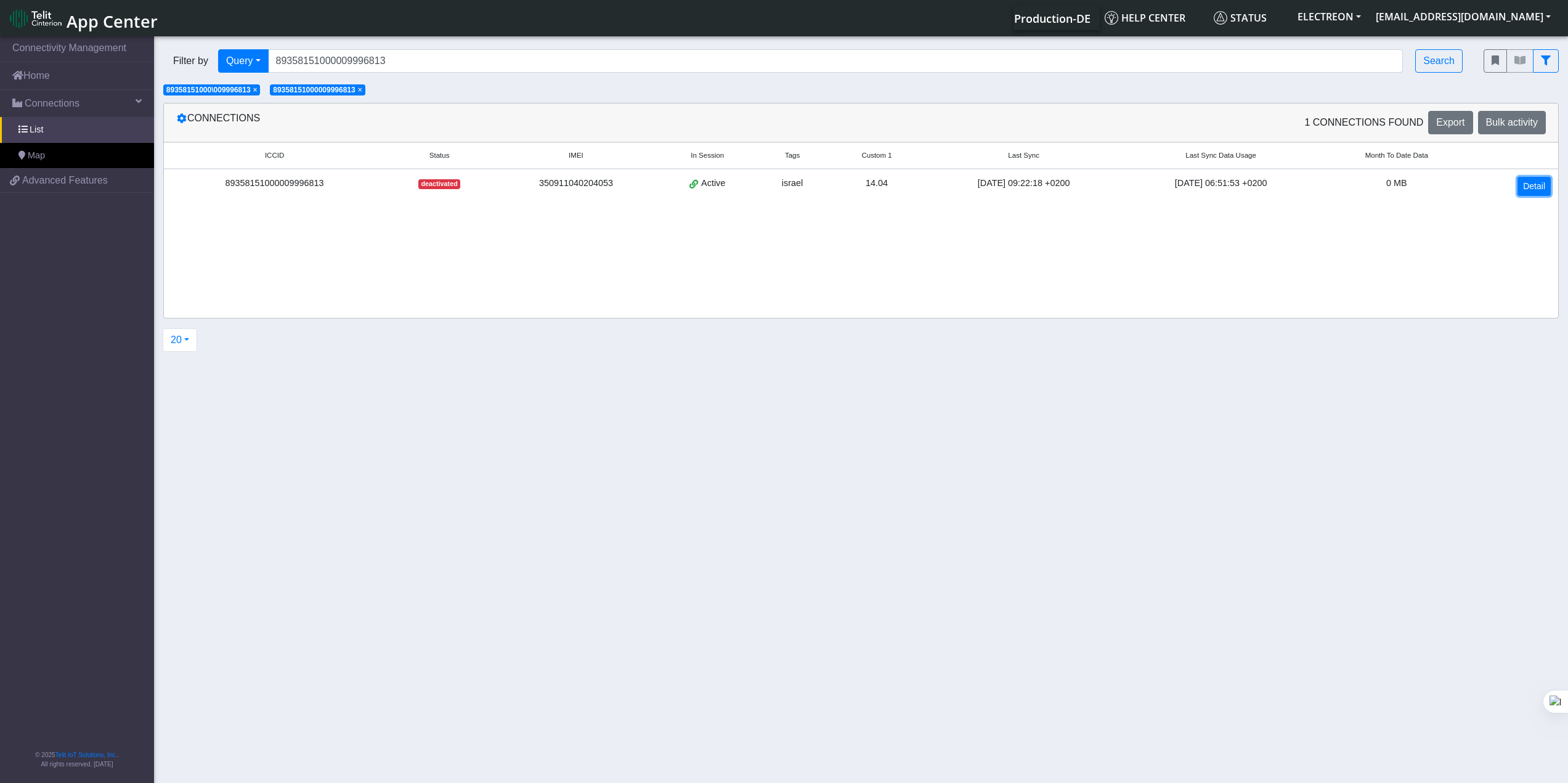
click at [1183, 178] on link "Detail" at bounding box center [1534, 186] width 33 height 20
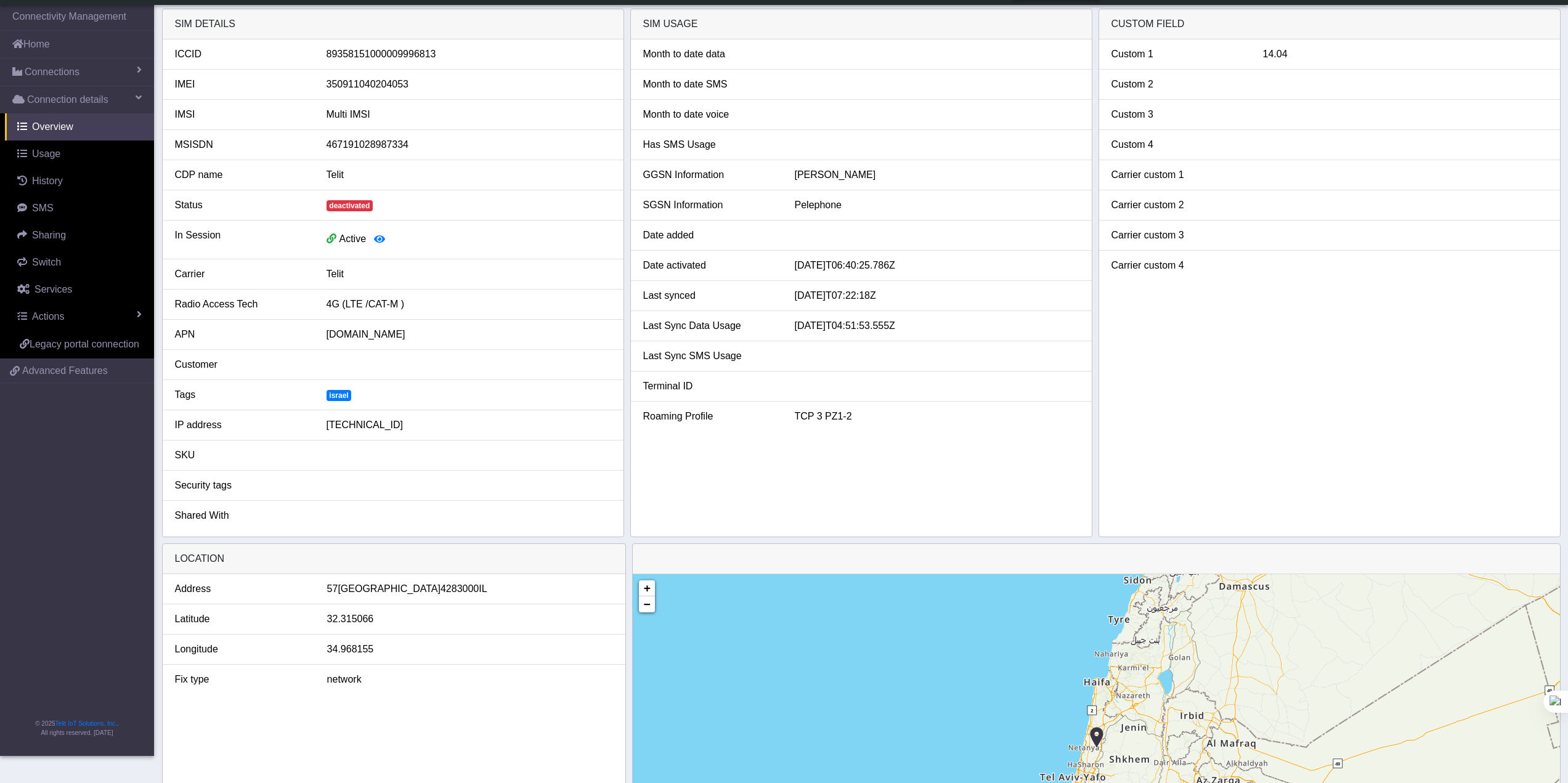
scroll to position [61, 0]
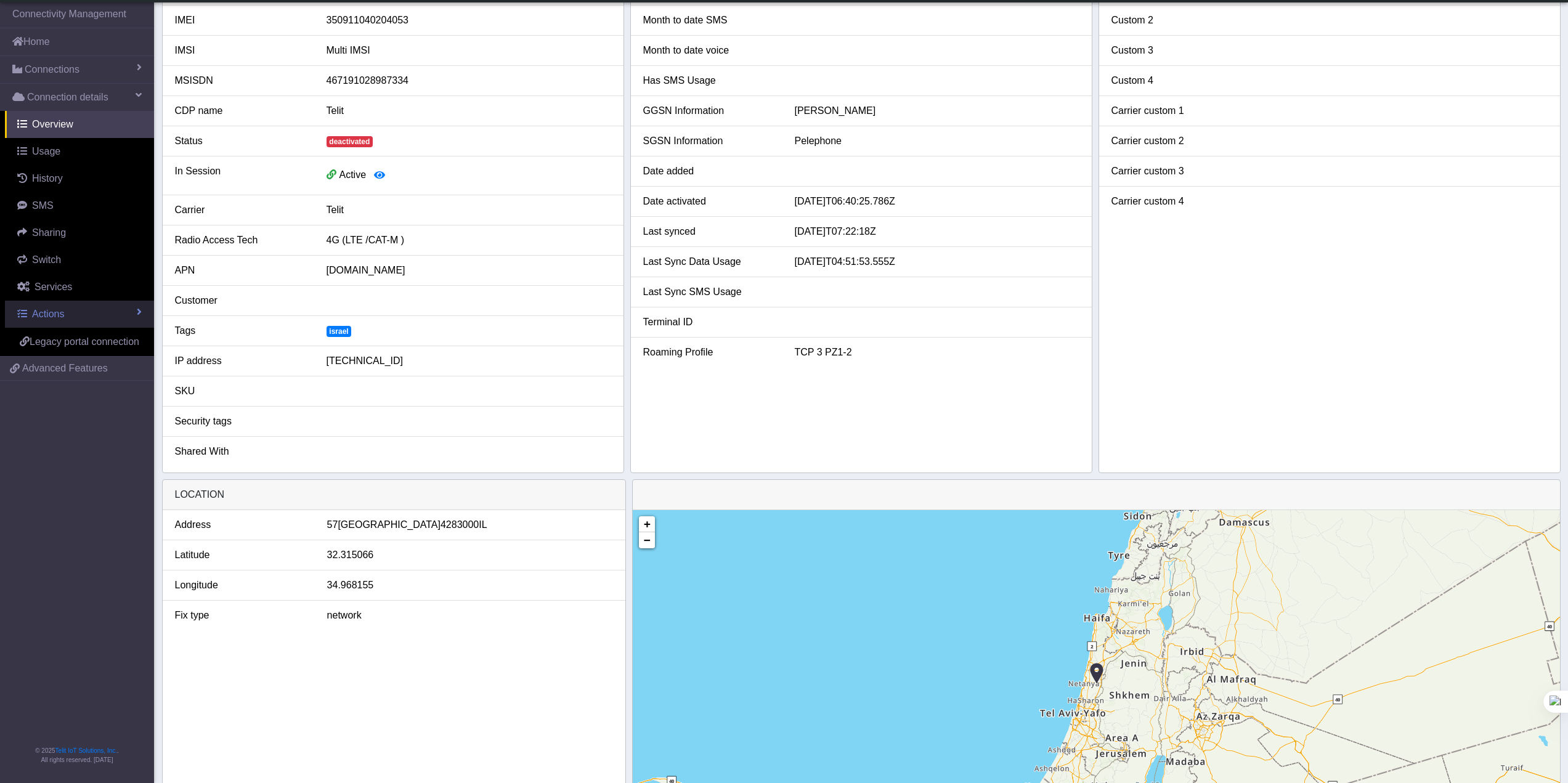
click at [55, 319] on span "Actions" at bounding box center [48, 314] width 32 height 11
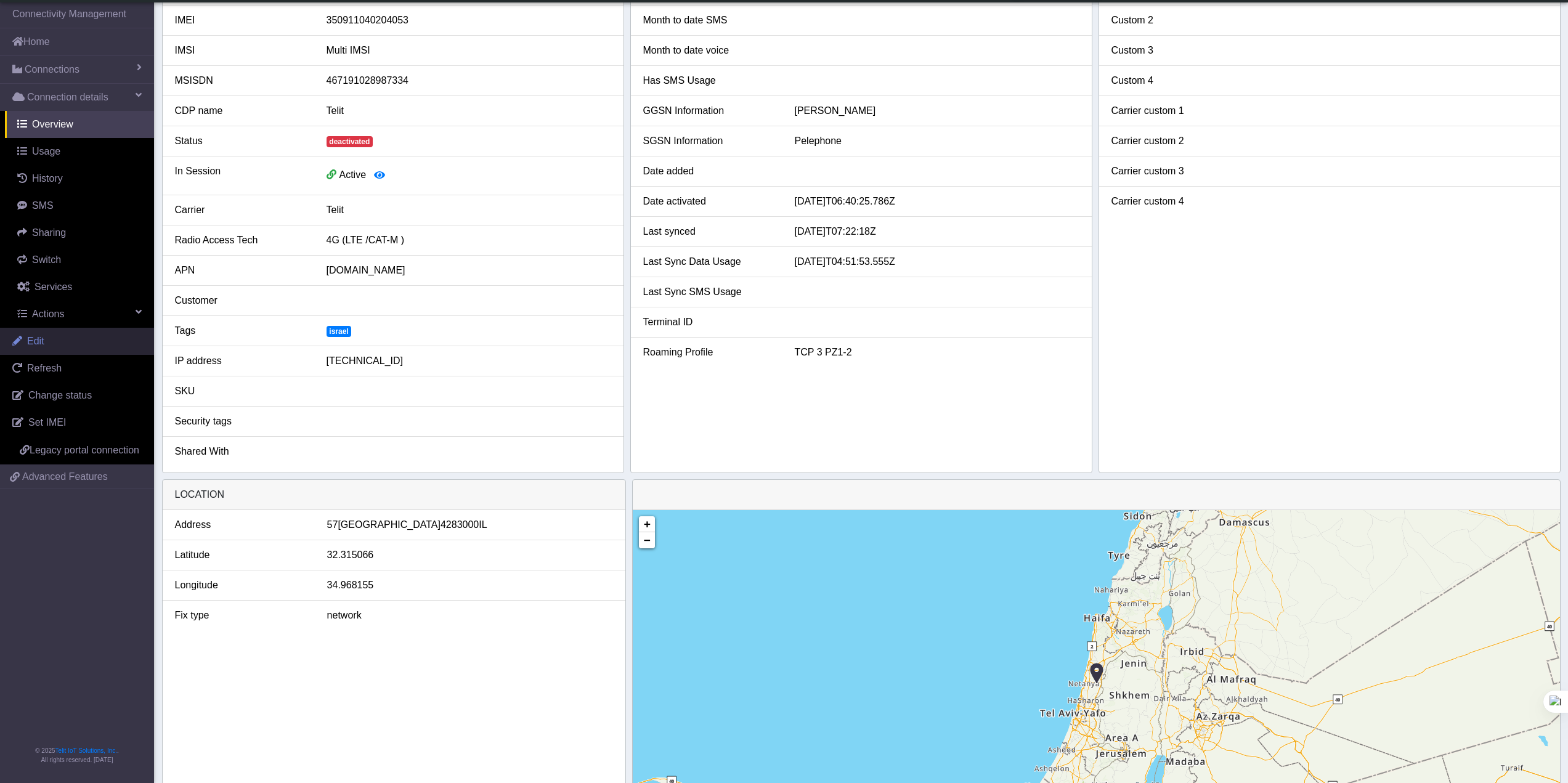
click at [70, 347] on link "Edit" at bounding box center [77, 341] width 154 height 27
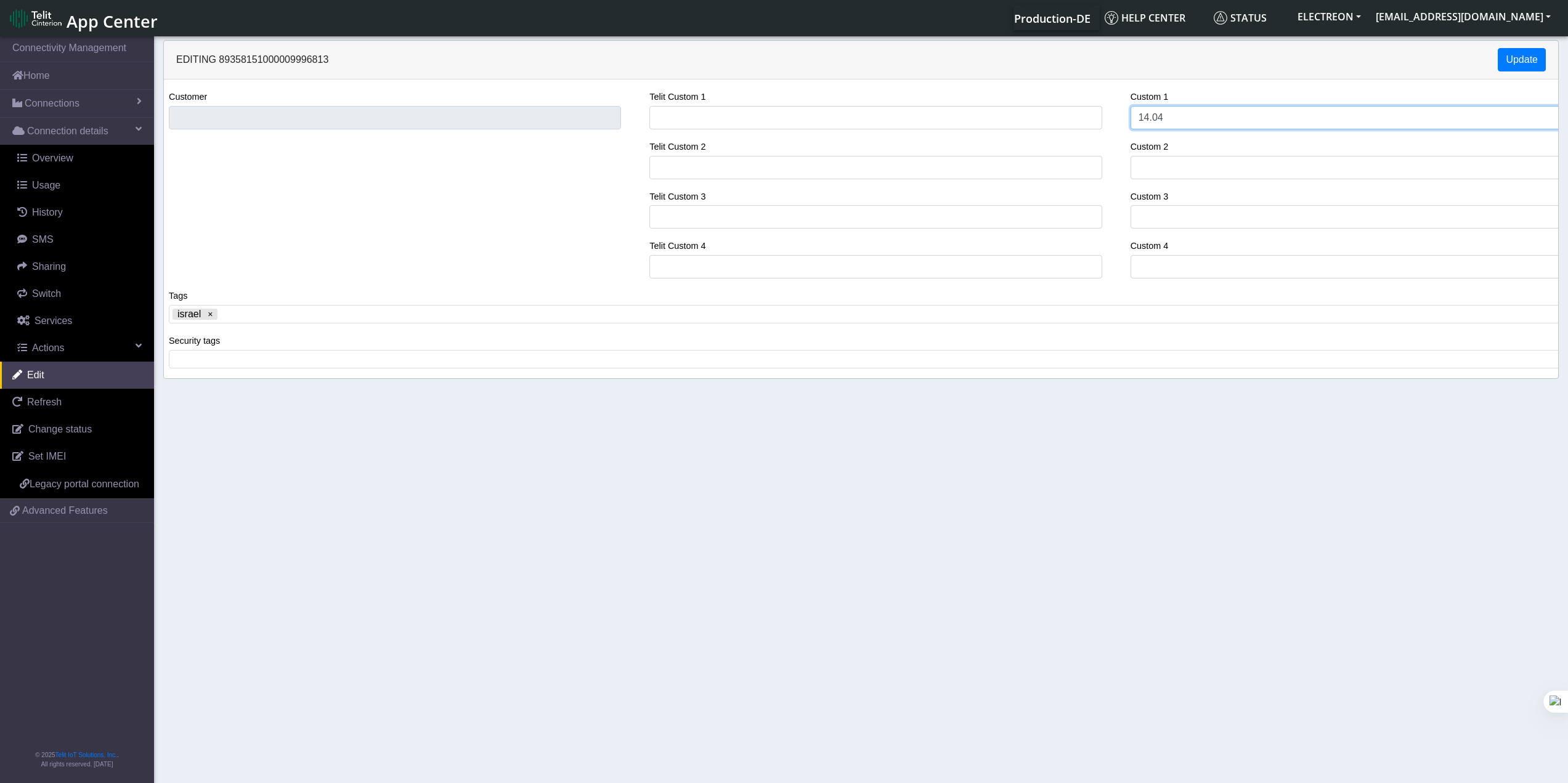
drag, startPoint x: 1140, startPoint y: 115, endPoint x: 1049, endPoint y: 121, distance: 91.2
click at [1054, 120] on div "Customer Telit Custom 1 Telit Custom 2 Telit Custom 3 Telit Custom 4 Custom 1 1…" at bounding box center [861, 189] width 1413 height 199
type input "הוחזר ע"י רוני ב"
click at [211, 314] on x "remove tag" at bounding box center [210, 314] width 9 height 9
click at [212, 316] on span at bounding box center [866, 314] width 1387 height 11
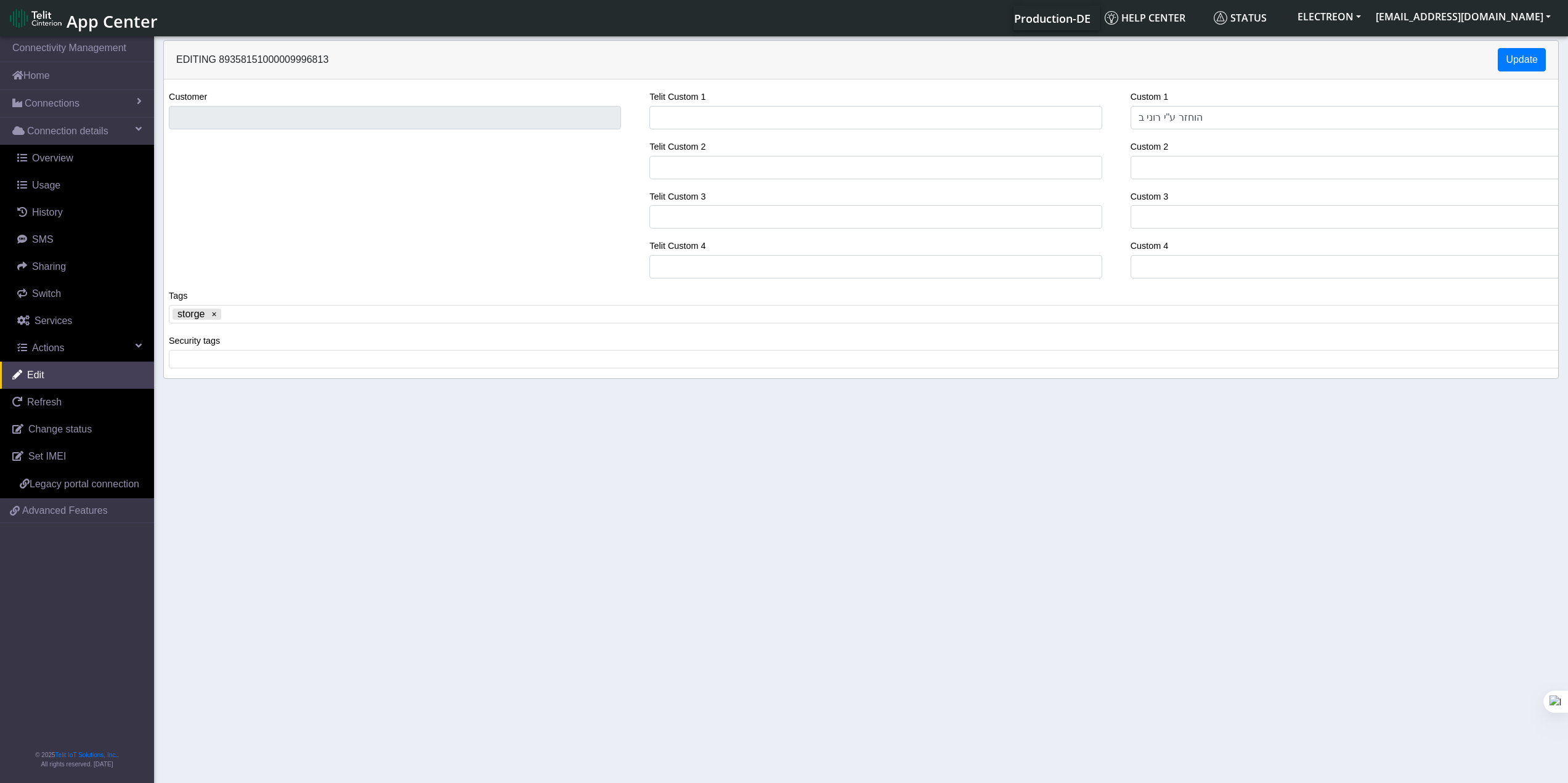
click at [384, 538] on section "Connectivity Management Home Connections List Map Connection details Overview U…" at bounding box center [784, 411] width 1568 height 754
click at [1183, 47] on div "Editing 89358151000009996813 Update" at bounding box center [861, 60] width 1394 height 39
click at [1183, 52] on button "Update" at bounding box center [1521, 59] width 48 height 23
click at [679, 561] on section "Connectivity Management Home Connections List Map Connection details Overview U…" at bounding box center [784, 411] width 1568 height 754
click at [61, 93] on link "Connections" at bounding box center [77, 103] width 154 height 27
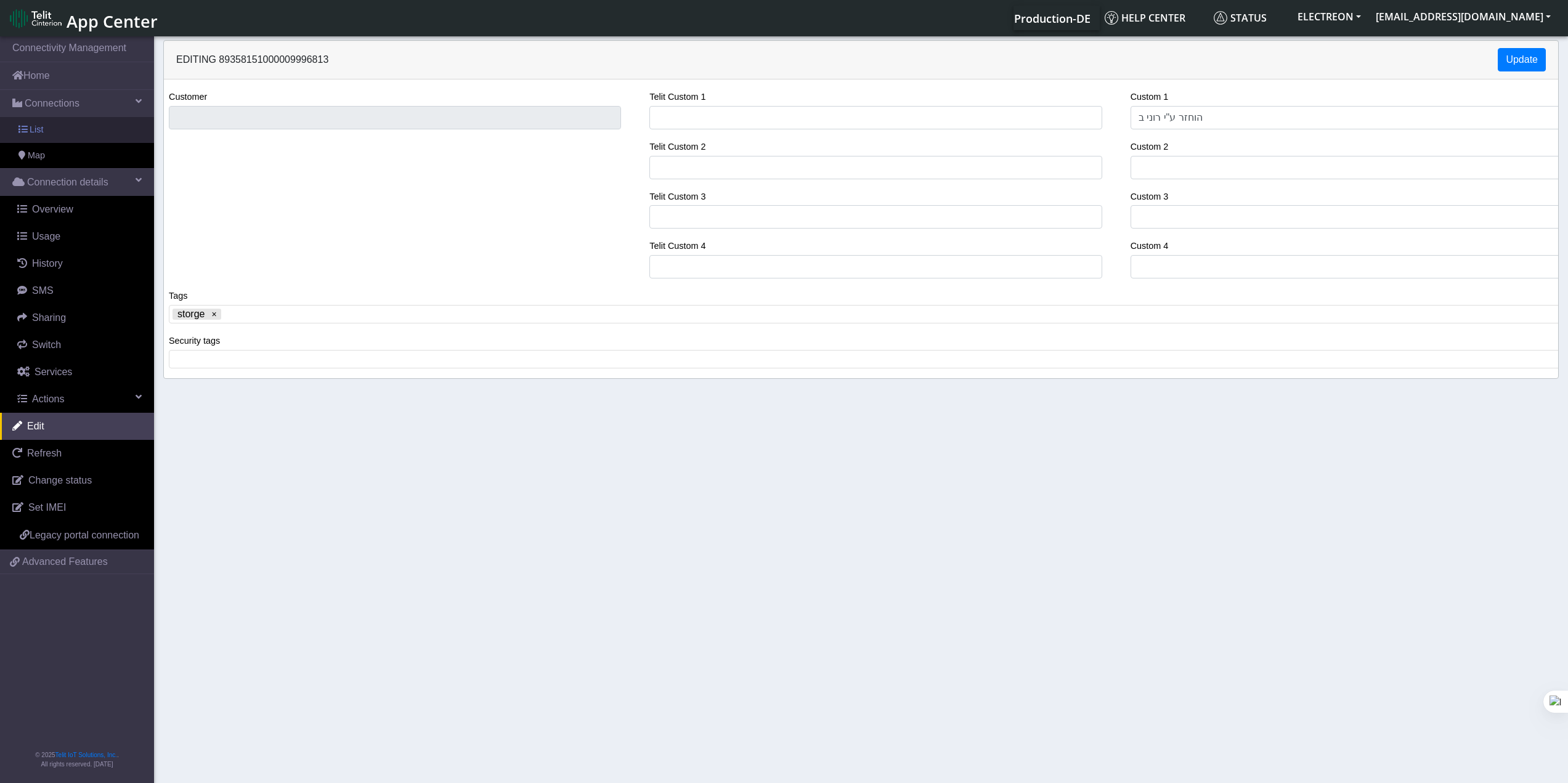
click at [58, 130] on link "List" at bounding box center [77, 130] width 154 height 26
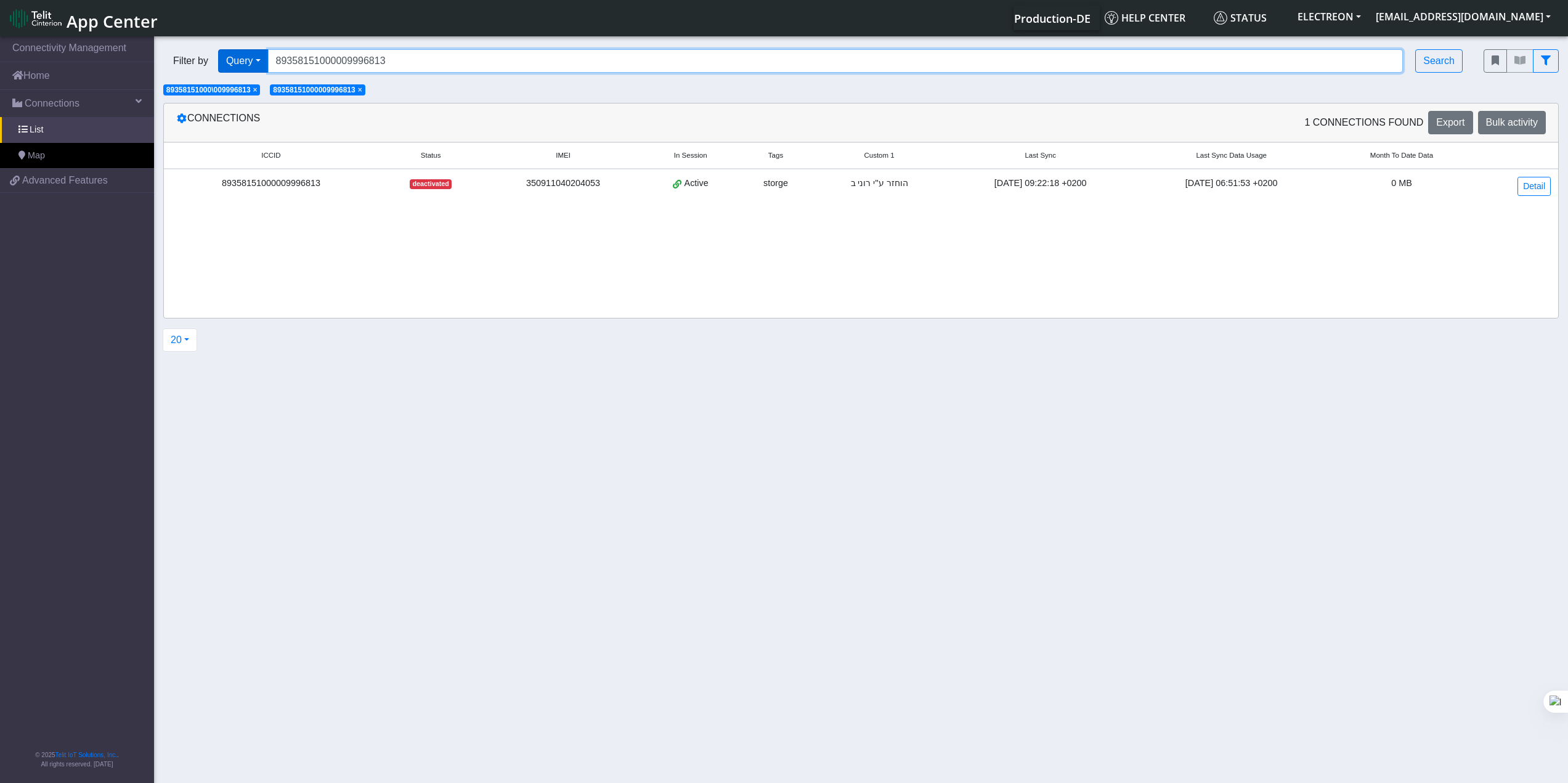
drag, startPoint x: 653, startPoint y: 61, endPoint x: 241, endPoint y: 71, distance: 412.1
click at [242, 71] on div "Filter by Query Query In Session Not connected Tags Country Operator 8935815100…" at bounding box center [813, 61] width 1302 height 23
paste input "151000023339602"
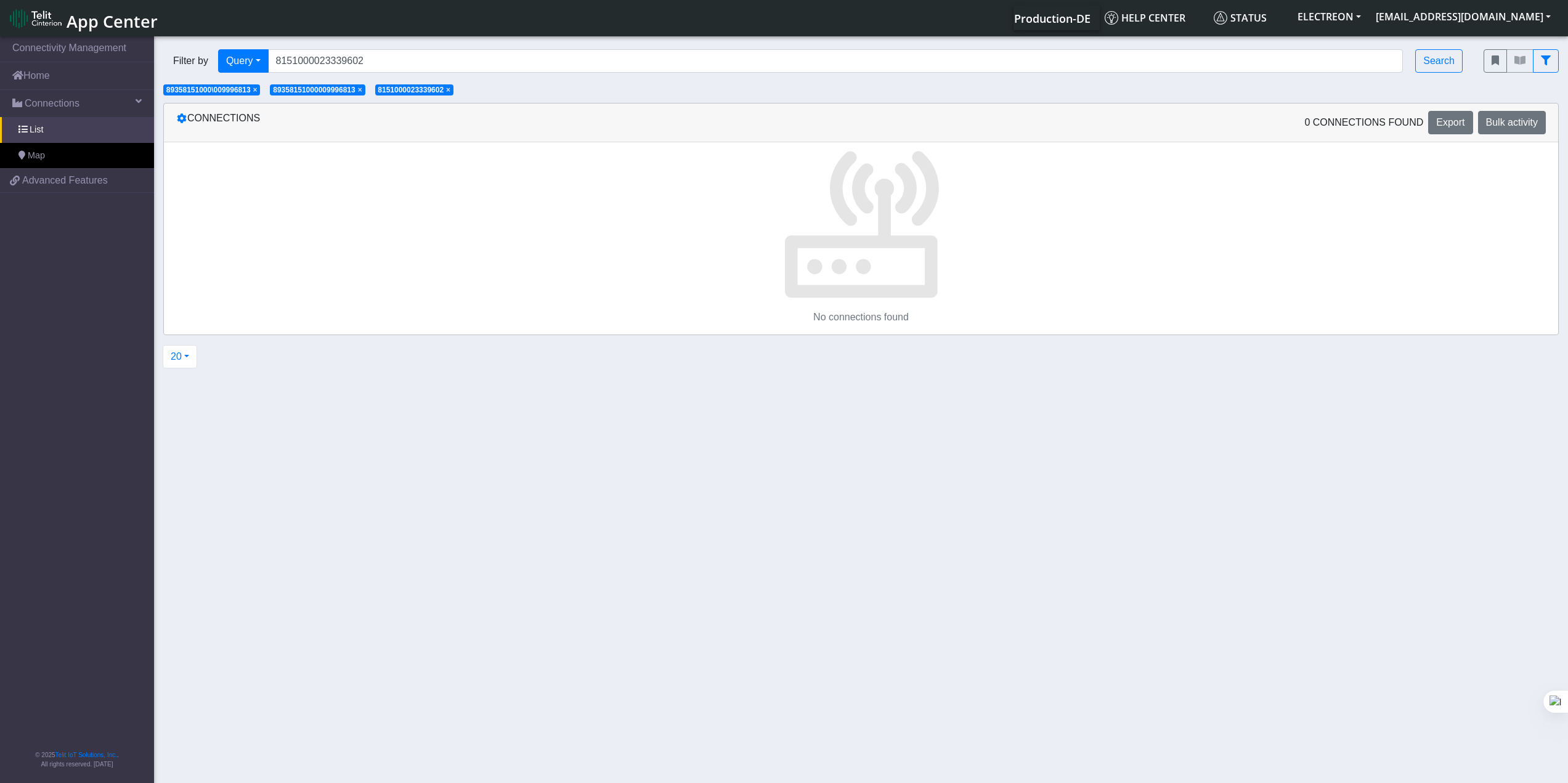
click at [363, 92] on span "×" at bounding box center [360, 90] width 4 height 9
click at [257, 90] on span "×" at bounding box center [255, 90] width 4 height 9
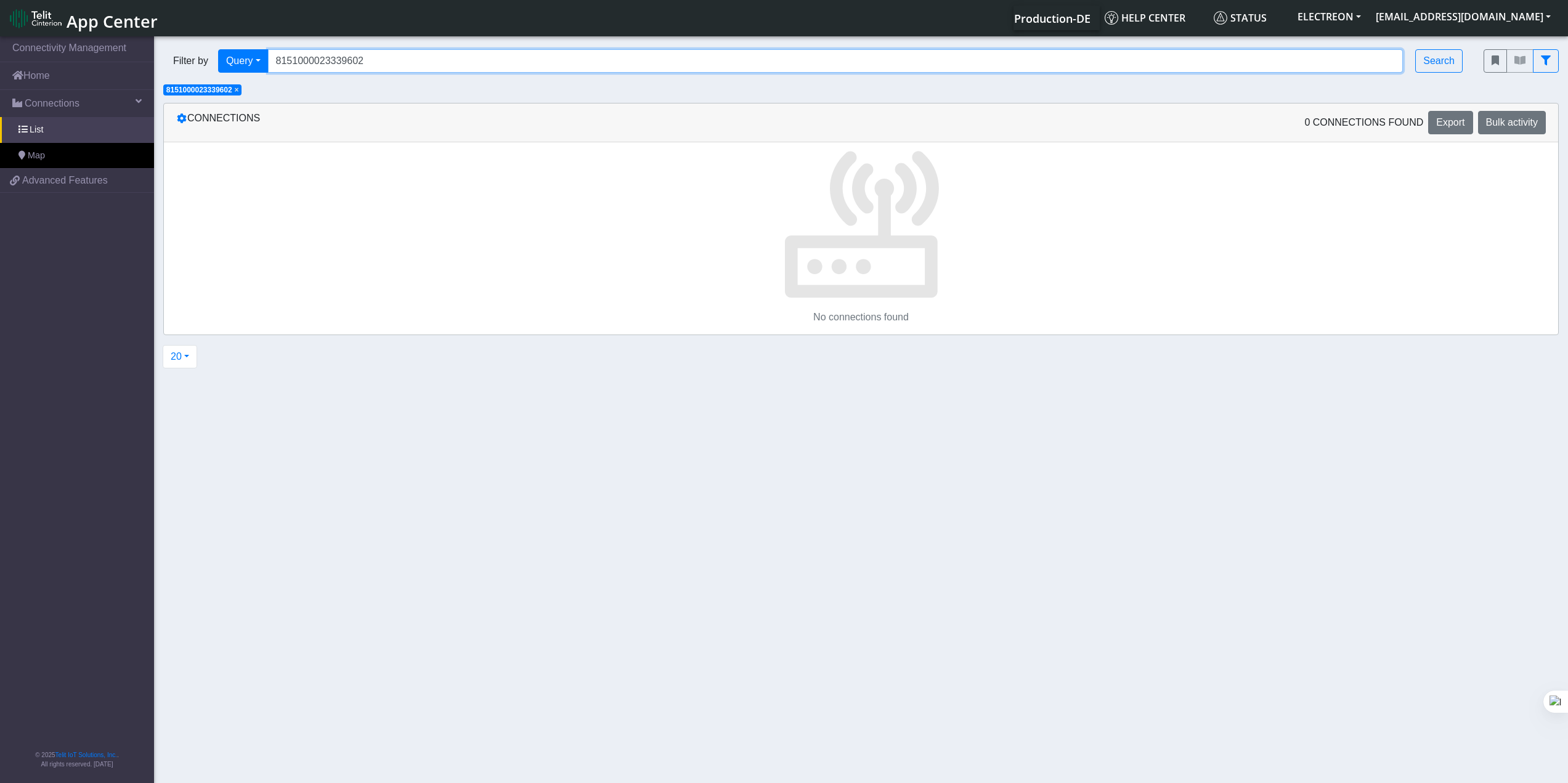
click at [375, 62] on input "8151000023339602" at bounding box center [836, 61] width 1136 height 23
click at [402, 63] on input "8151000023339602" at bounding box center [836, 61] width 1136 height 23
drag, startPoint x: 402, startPoint y: 62, endPoint x: 5, endPoint y: 76, distance: 397.2
click at [3, 75] on section "Connectivity Management Home Connections List Map cdfcae7ff7a7174bdcac1a4197db0…" at bounding box center [784, 411] width 1568 height 754
paste input "8935"
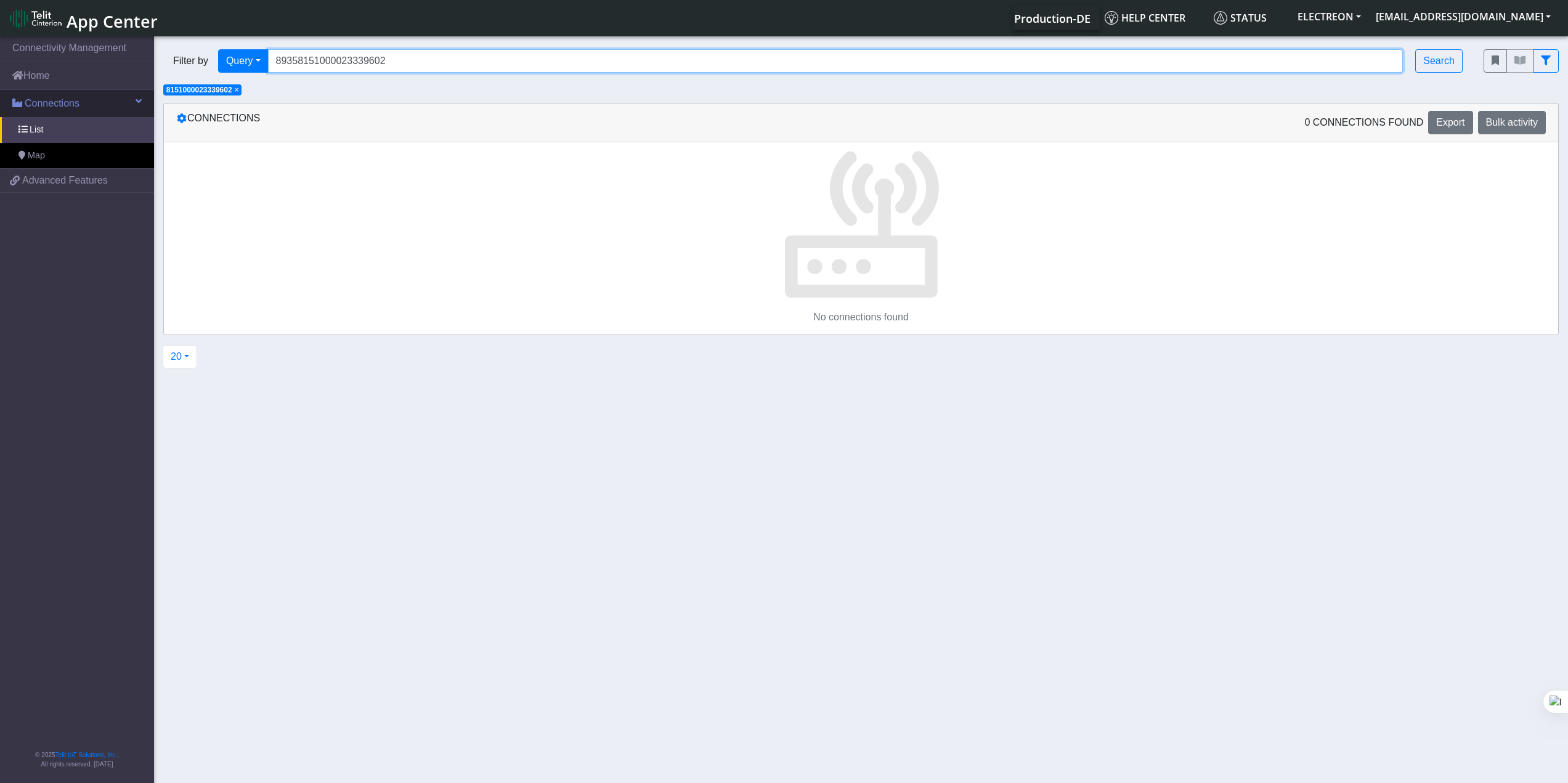
type input "89358151000023339602"
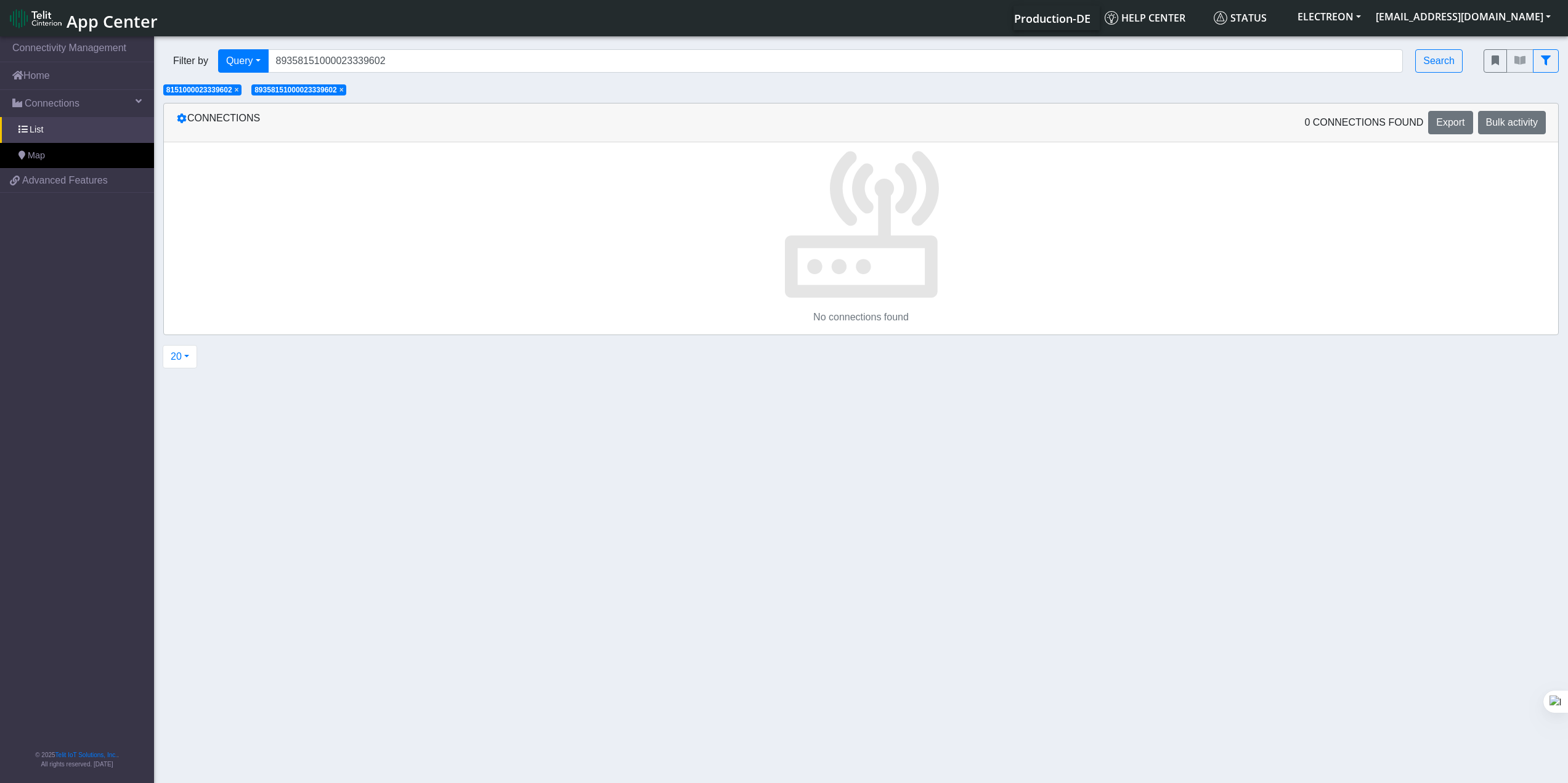
click at [239, 89] on span "×" at bounding box center [237, 90] width 4 height 9
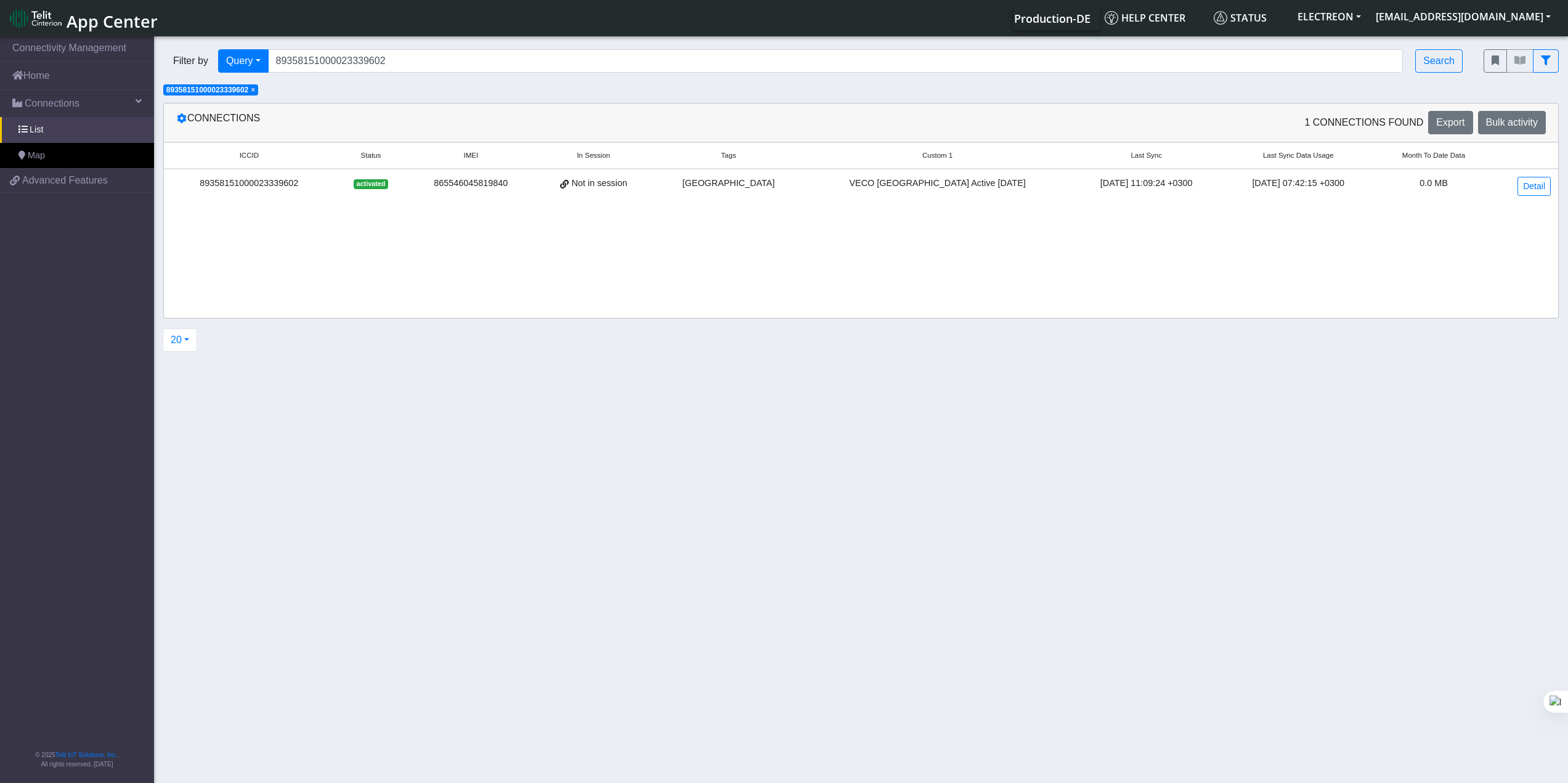
click at [328, 186] on div "89358151000023339602" at bounding box center [250, 183] width 156 height 14
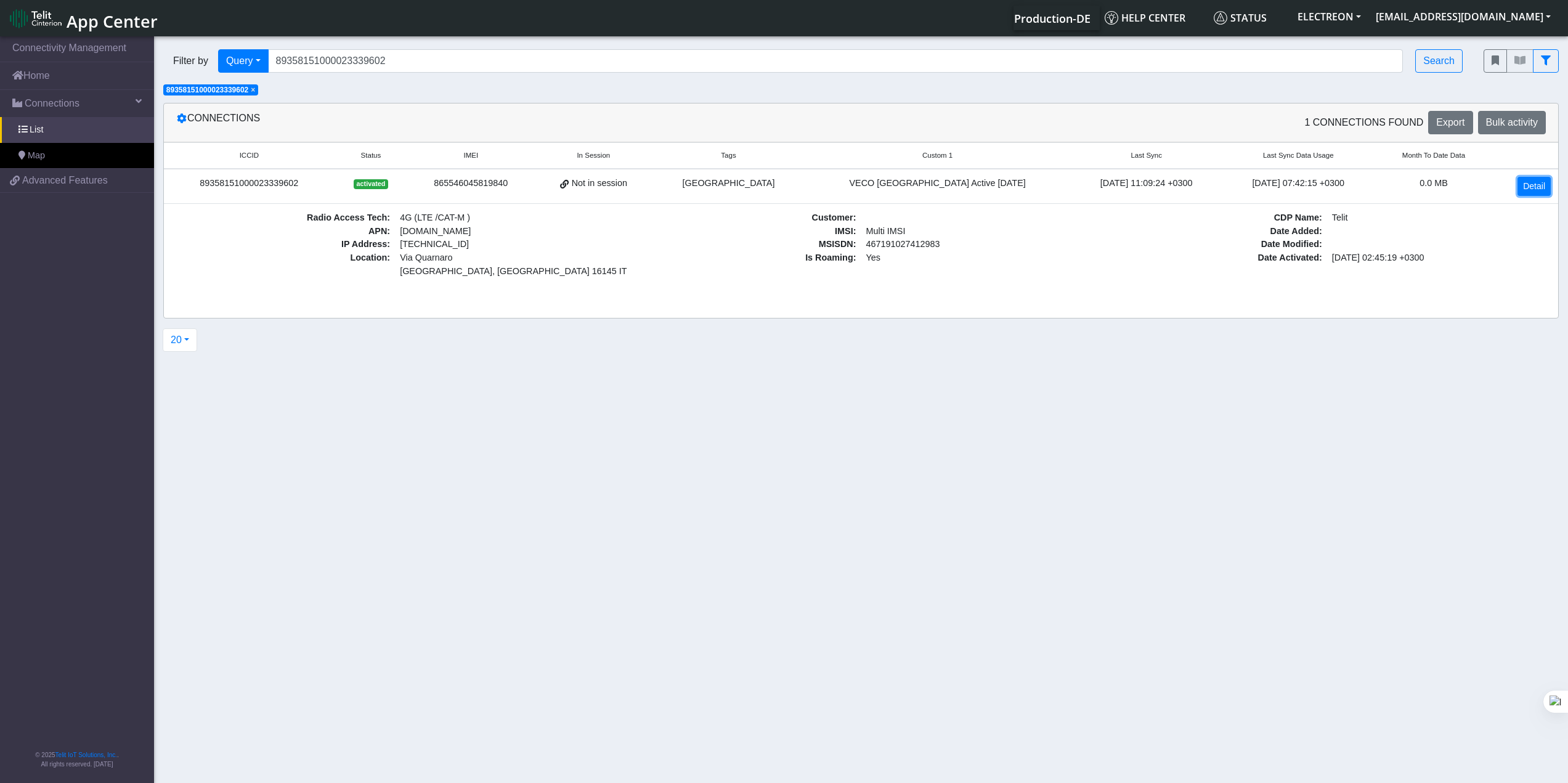
click at [1183, 184] on link "Detail" at bounding box center [1534, 186] width 33 height 20
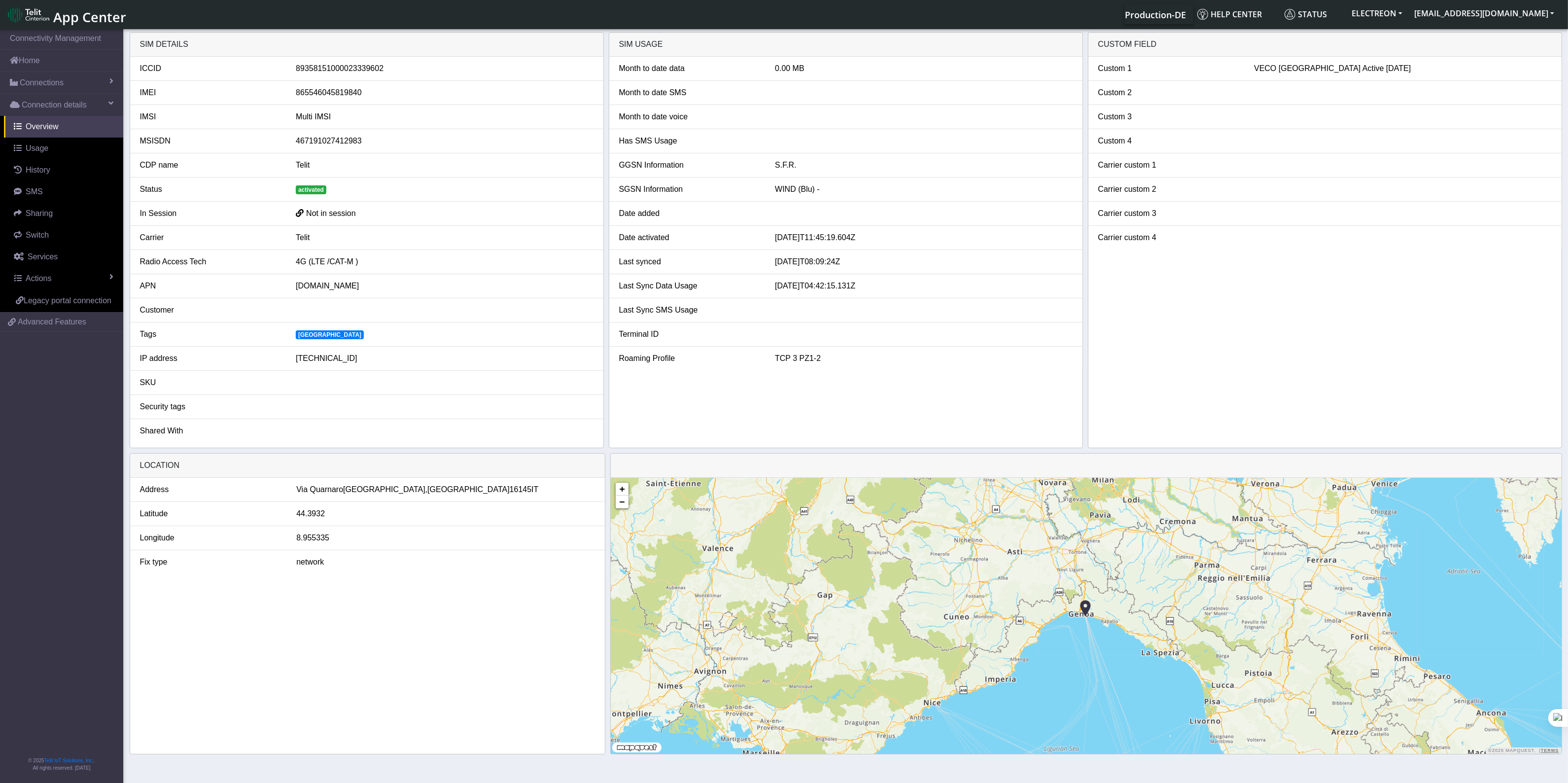
click at [314, 67] on div "89358151000023339602" at bounding box center [445, 68] width 312 height 12
copy div "89358151000023339602"
